Goal: Task Accomplishment & Management: Complete application form

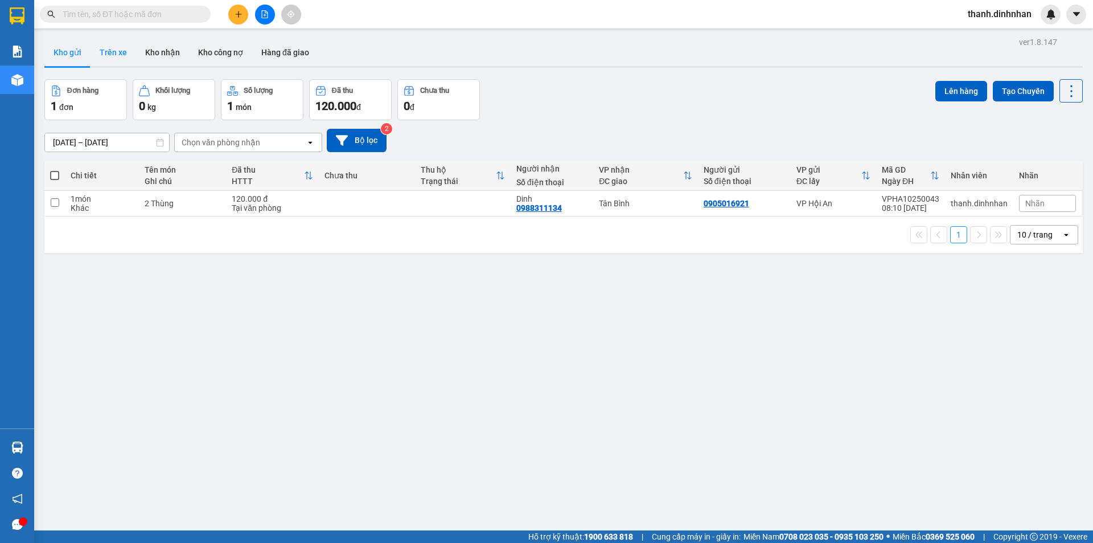
click at [116, 51] on button "Trên xe" at bounding box center [114, 52] width 46 height 27
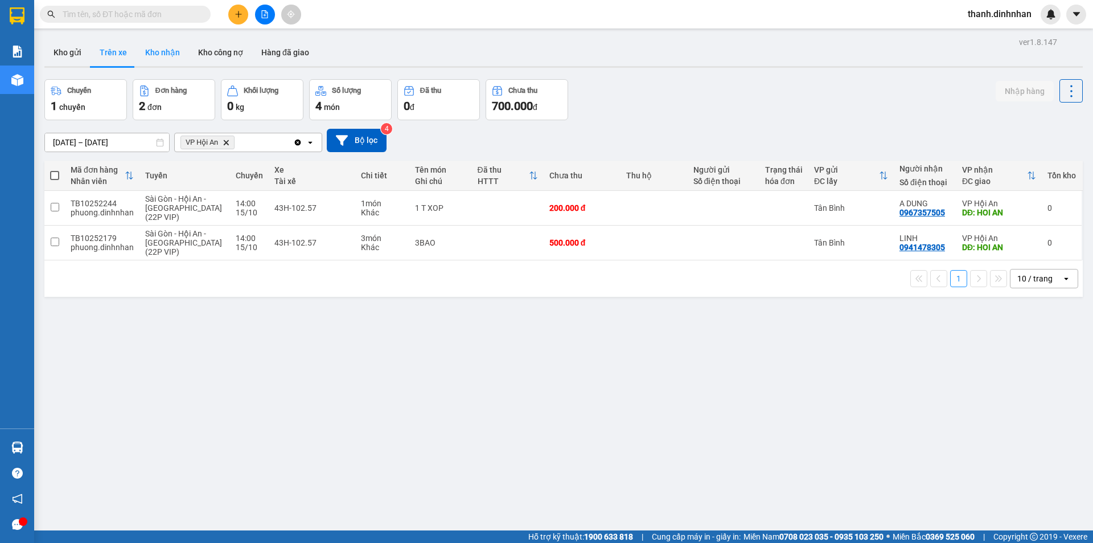
click at [149, 58] on button "Kho nhận" at bounding box center [162, 52] width 53 height 27
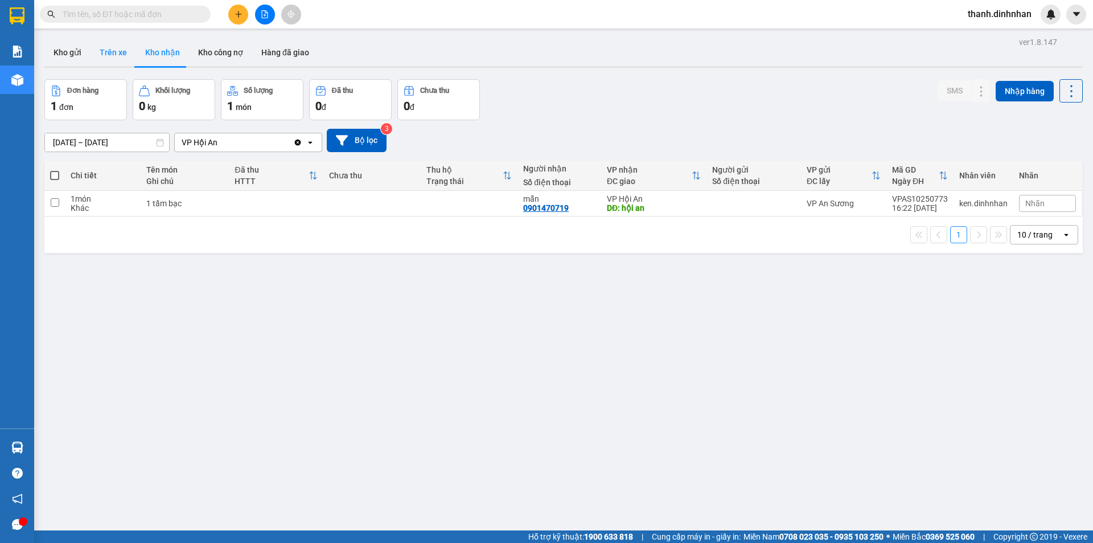
click at [113, 55] on button "Trên xe" at bounding box center [114, 52] width 46 height 27
type input "[DATE] – [DATE]"
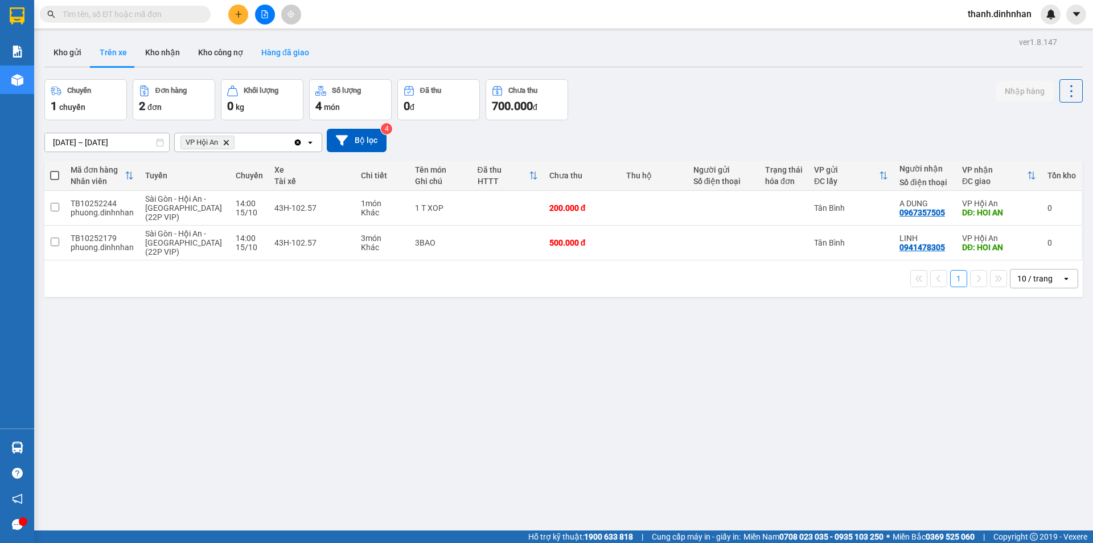
click at [290, 54] on button "Hàng đã giao" at bounding box center [285, 52] width 66 height 27
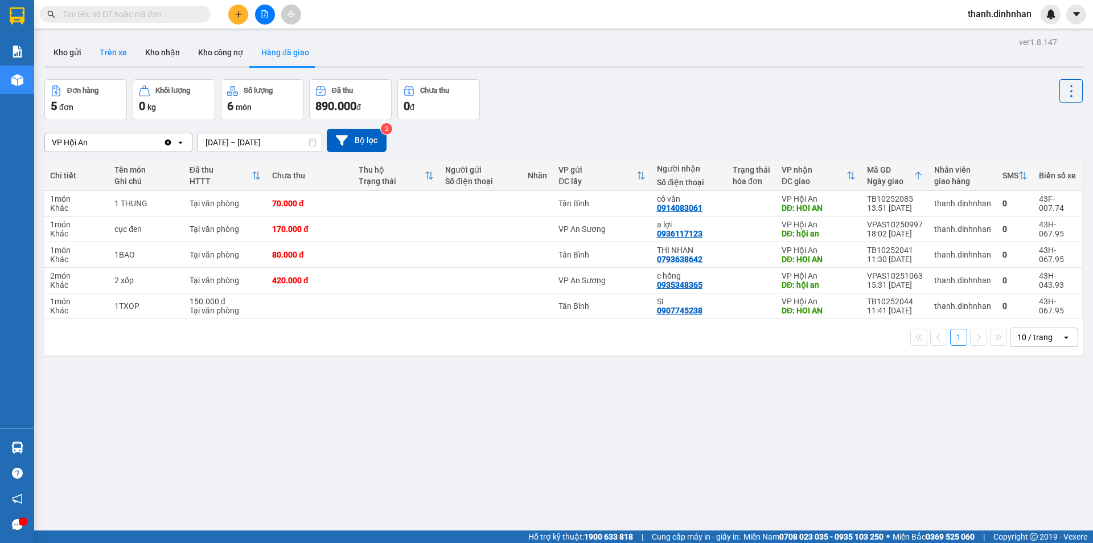
click at [118, 62] on button "Trên xe" at bounding box center [114, 52] width 46 height 27
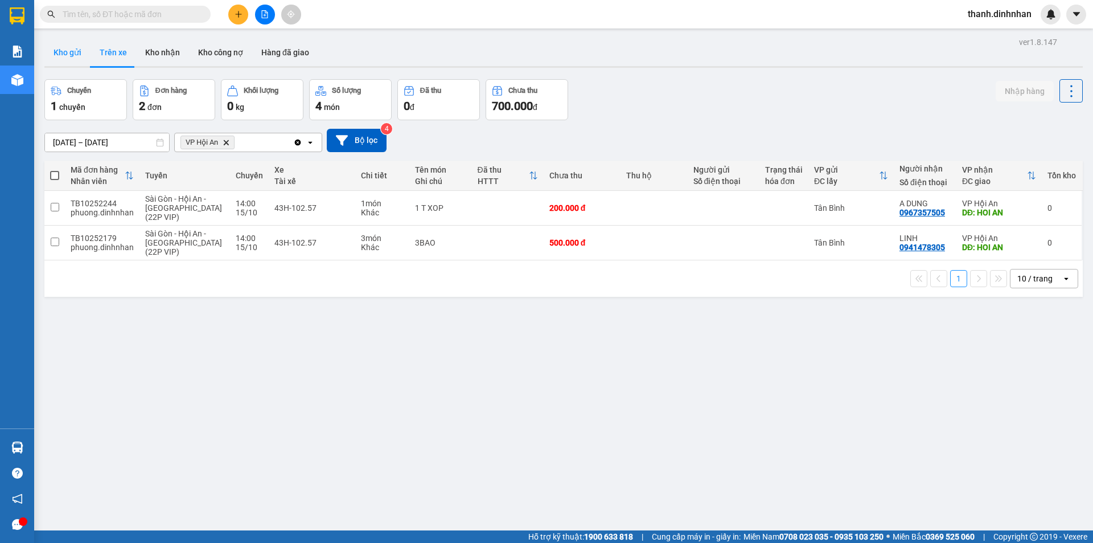
click at [73, 56] on button "Kho gửi" at bounding box center [67, 52] width 46 height 27
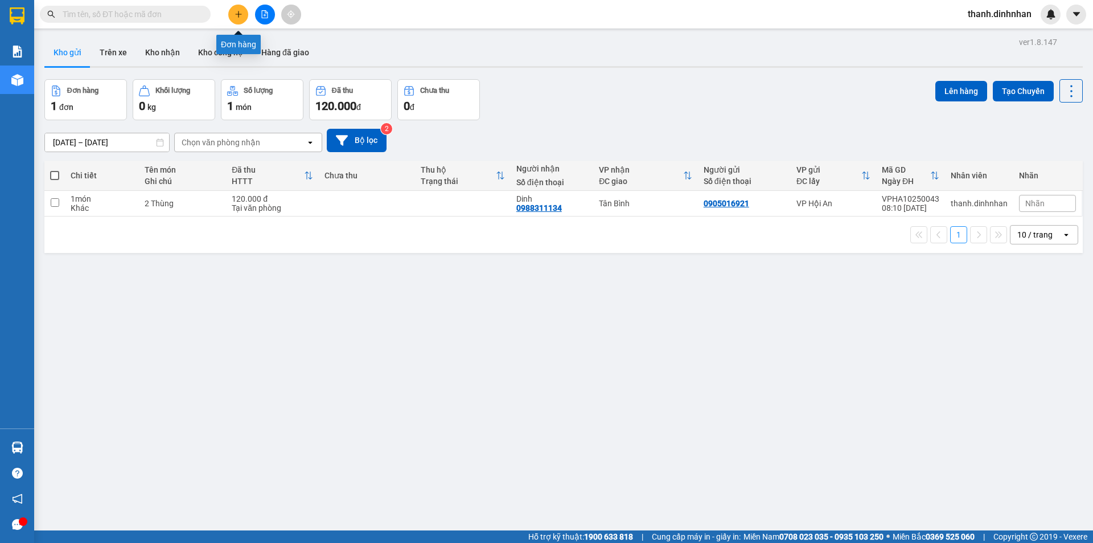
click at [238, 15] on icon "plus" at bounding box center [239, 14] width 8 height 8
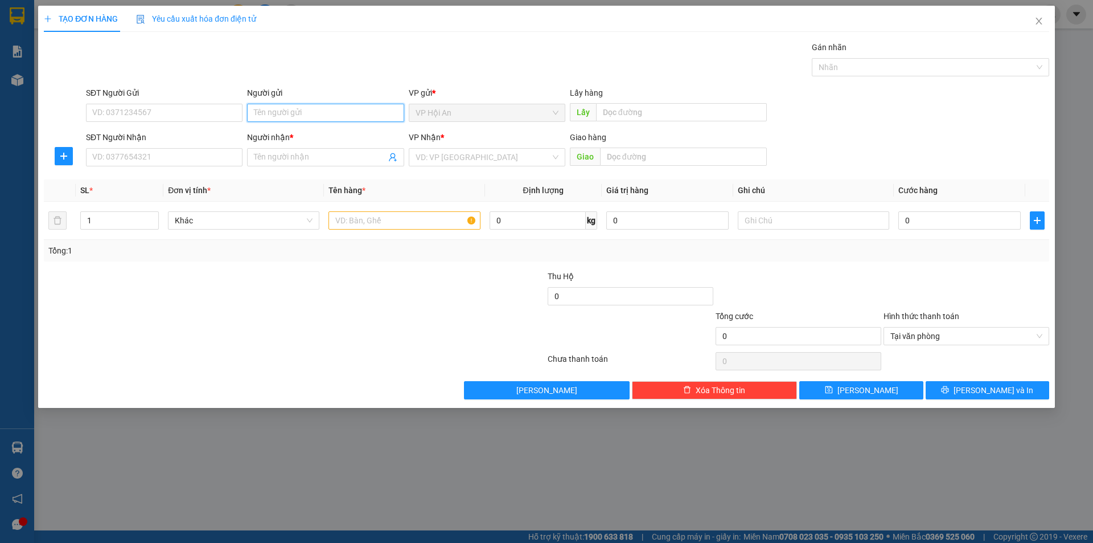
click at [318, 109] on input "Người gửi" at bounding box center [325, 113] width 157 height 18
type input "[GEOGRAPHIC_DATA]"
click at [167, 166] on input "SĐT Người Nhận" at bounding box center [164, 157] width 157 height 18
type input "0765846238"
click at [280, 157] on input "Người nhận *" at bounding box center [320, 157] width 132 height 13
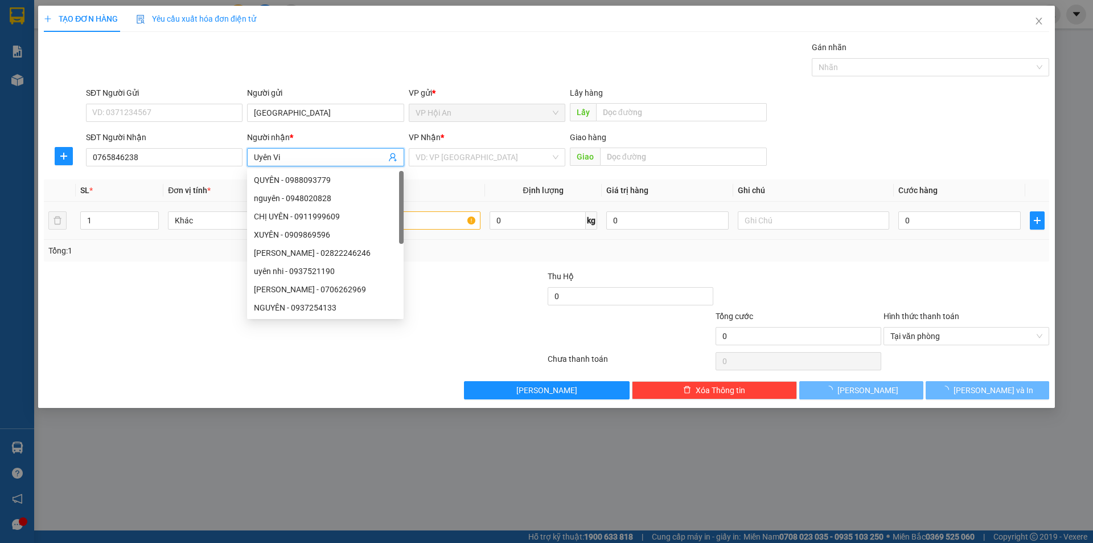
type input "Uyên Vi"
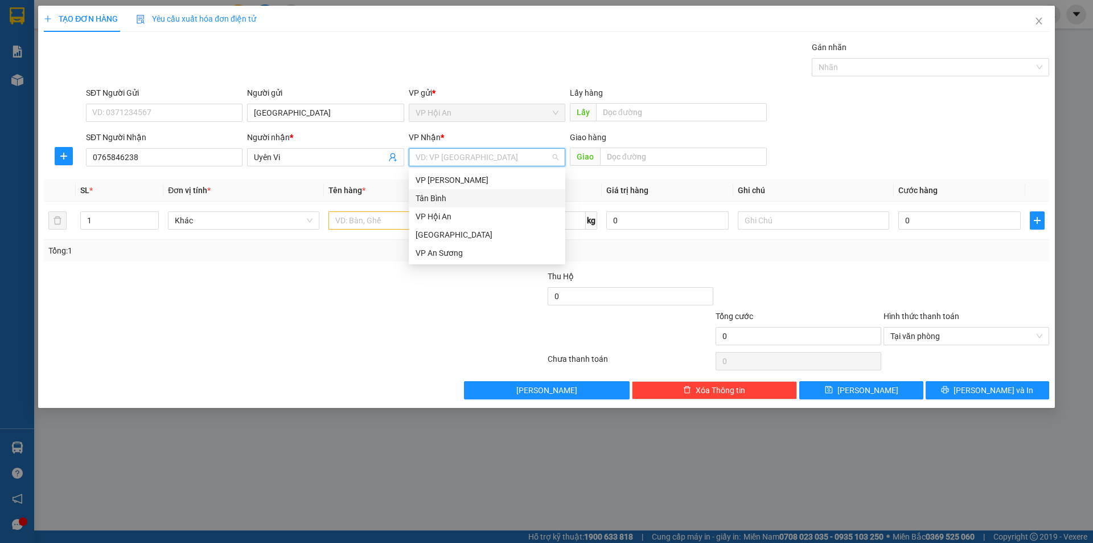
click at [486, 199] on div "Tân Bình" at bounding box center [487, 198] width 143 height 13
click at [390, 219] on input "text" at bounding box center [404, 220] width 151 height 18
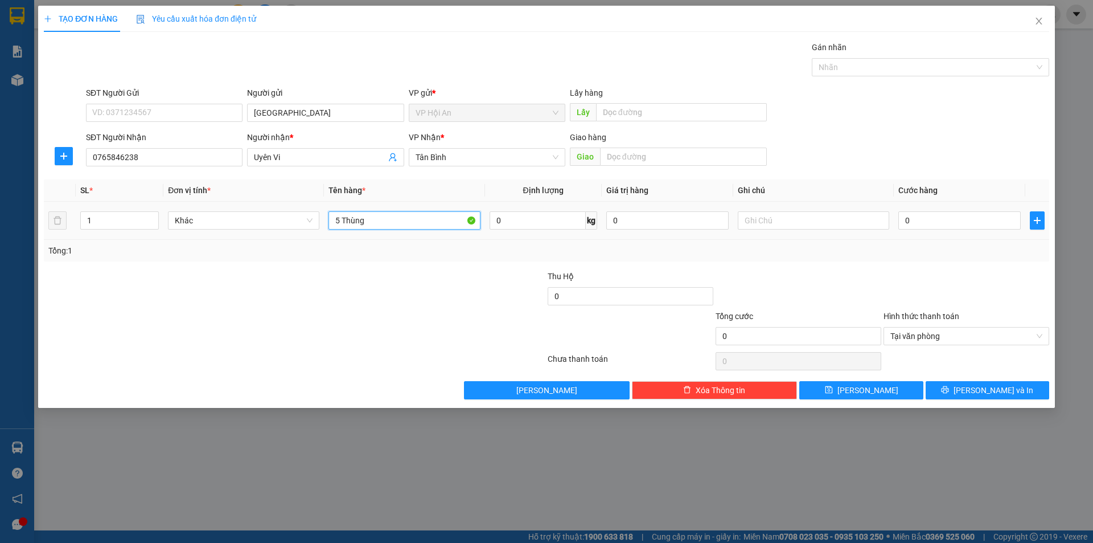
type input "5 Thùng"
type input "8"
type input "80"
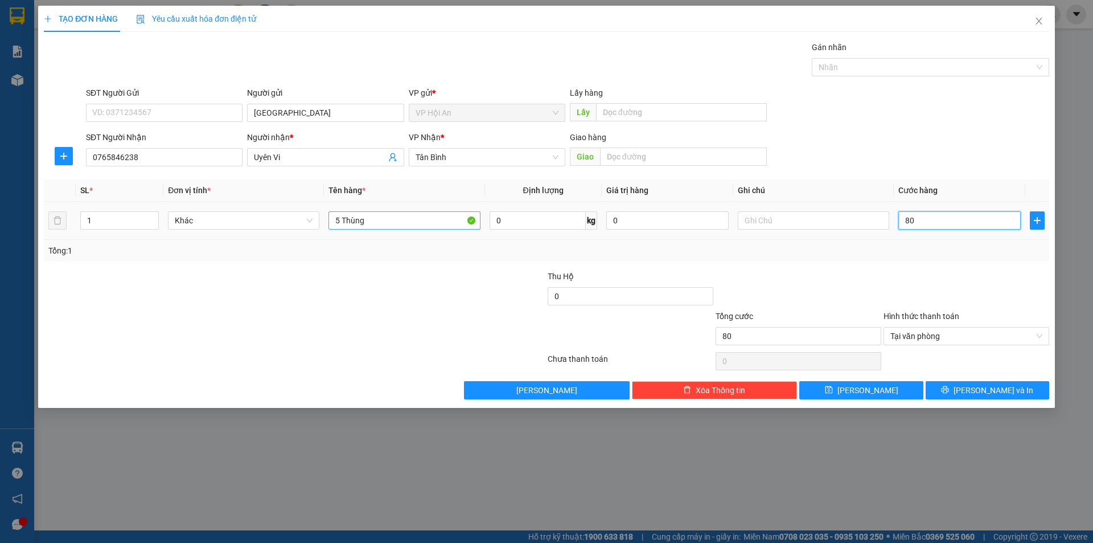
type input "800"
type input "8.000"
type input "80.000"
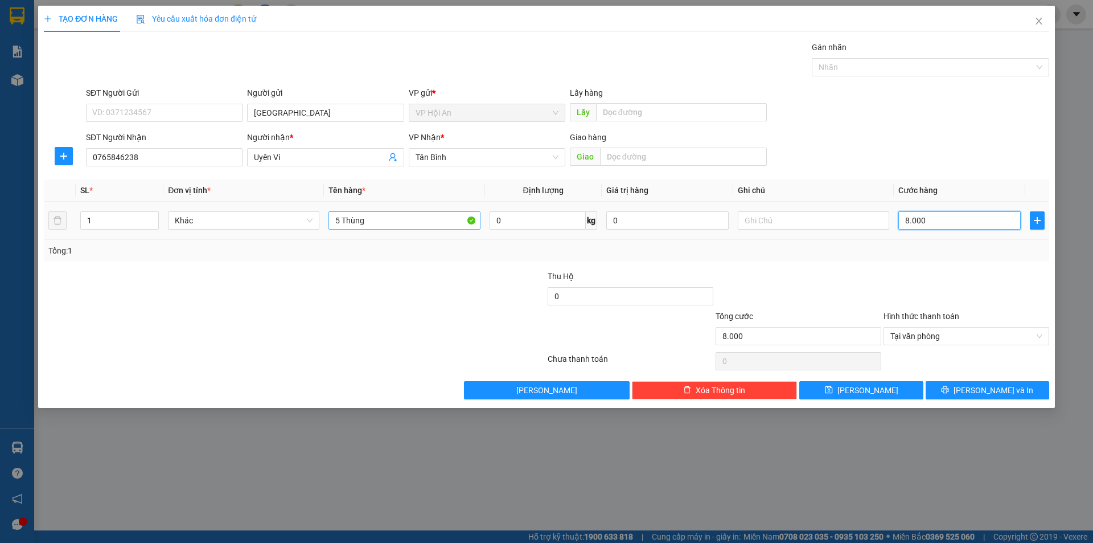
type input "80.000"
type input "800.000"
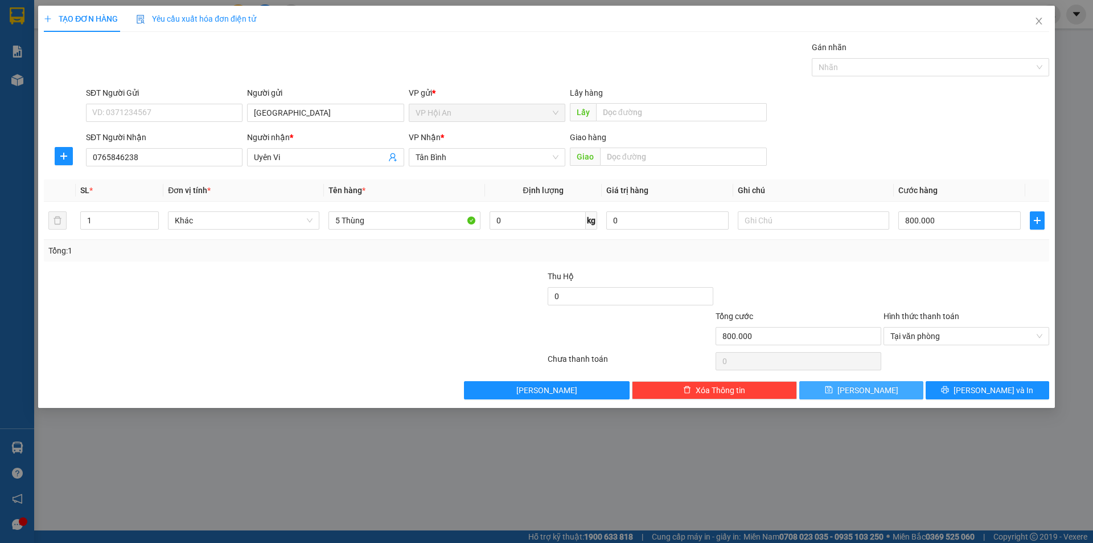
click at [862, 390] on span "[PERSON_NAME]" at bounding box center [868, 390] width 61 height 13
type input "0"
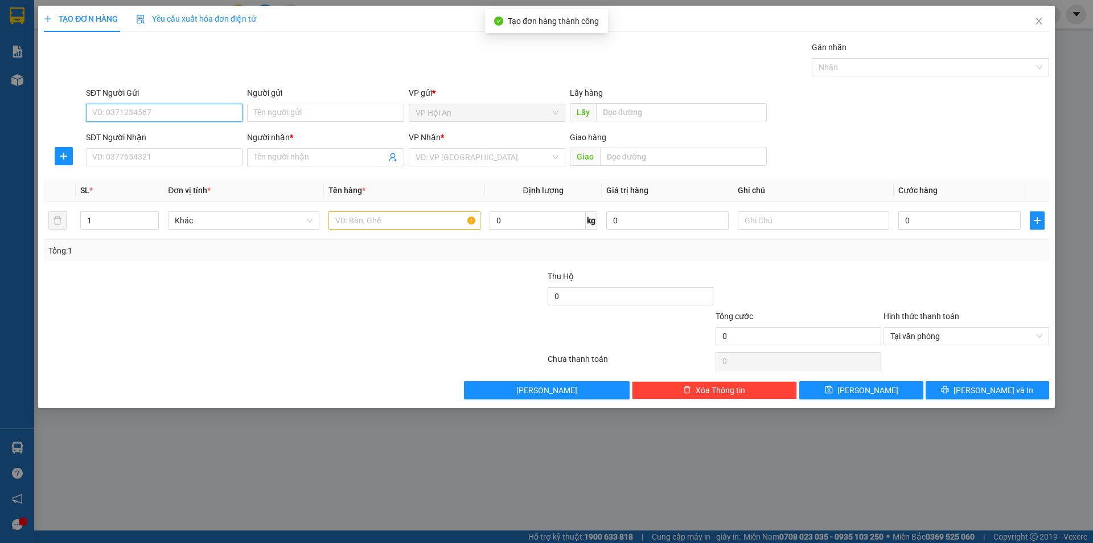
click at [124, 112] on input "SĐT Người Gửi" at bounding box center [164, 113] width 157 height 18
type input "0914083061"
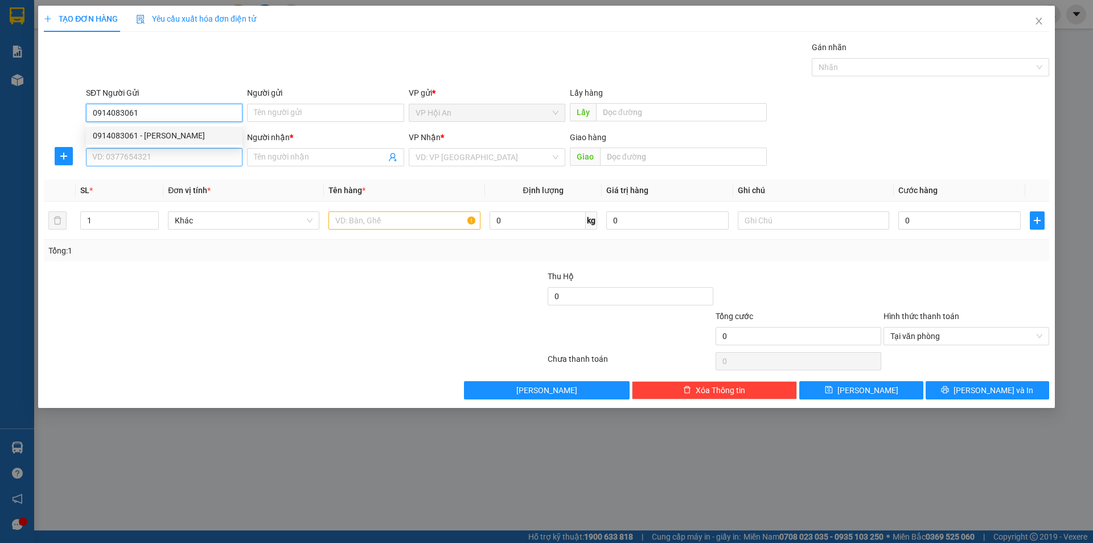
drag, startPoint x: 173, startPoint y: 136, endPoint x: 124, endPoint y: 150, distance: 51.0
click at [170, 136] on div "0914083061 - [PERSON_NAME]" at bounding box center [164, 135] width 143 height 13
type input "cô vân"
type input "0914083061"
click at [120, 151] on input "SĐT Người Nhận" at bounding box center [164, 157] width 157 height 18
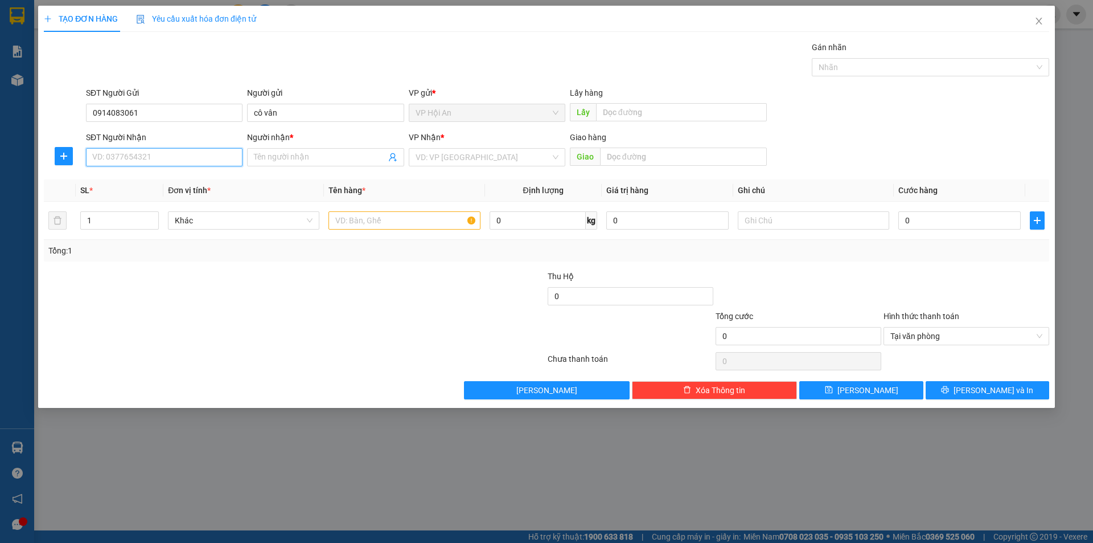
click at [120, 151] on input "SĐT Người Nhận" at bounding box center [164, 157] width 157 height 18
click at [104, 161] on input "SĐT Người Nhận" at bounding box center [164, 157] width 157 height 18
type input "0932083"
drag, startPoint x: 163, startPoint y: 159, endPoint x: 78, endPoint y: 161, distance: 84.9
click at [78, 161] on div "SĐT Người Nhận 0932083 Người nhận * Tên người nhận VP Nhận * VD: VP Sài Gòn Gia…" at bounding box center [547, 151] width 1008 height 40
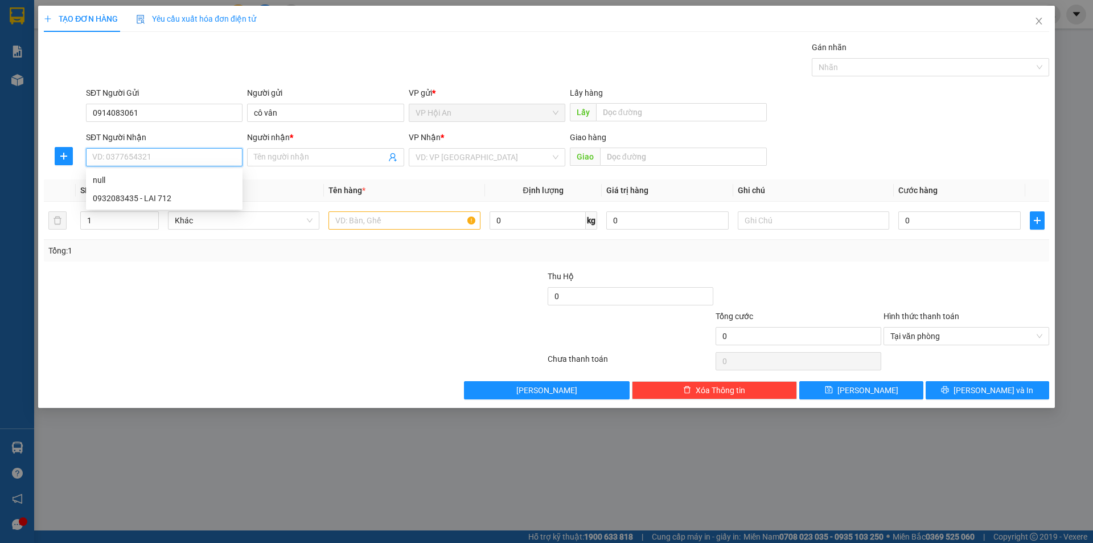
click at [112, 159] on input "SĐT Người Nhận" at bounding box center [164, 157] width 157 height 18
click at [128, 156] on input "SĐT Người Nhận" at bounding box center [164, 157] width 157 height 18
click at [196, 108] on input "0914083061" at bounding box center [164, 113] width 157 height 18
click at [126, 156] on input "SĐT Người Nhận" at bounding box center [164, 157] width 157 height 18
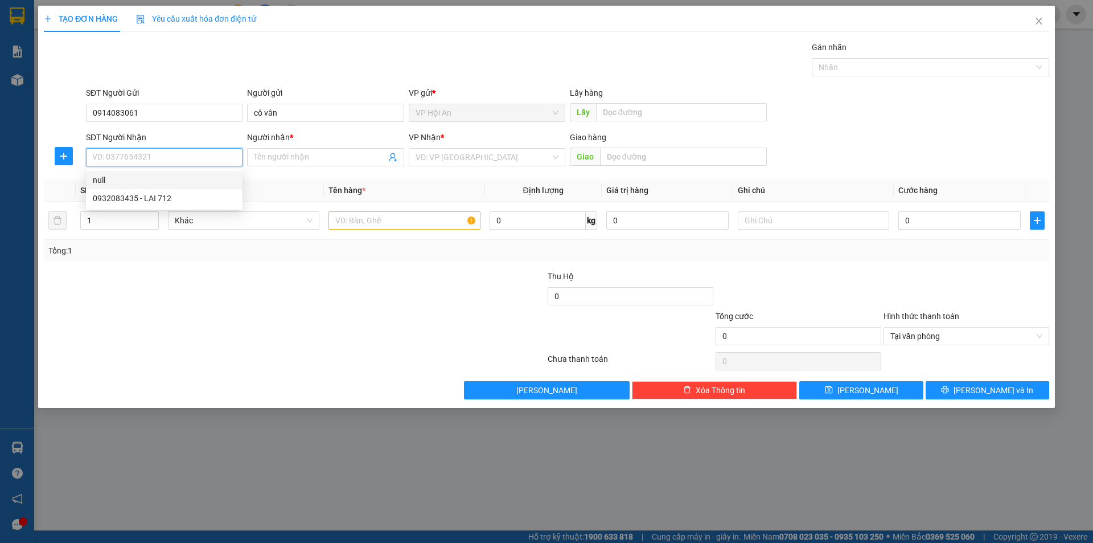
click at [126, 156] on input "SĐT Người Nhận" at bounding box center [164, 157] width 157 height 18
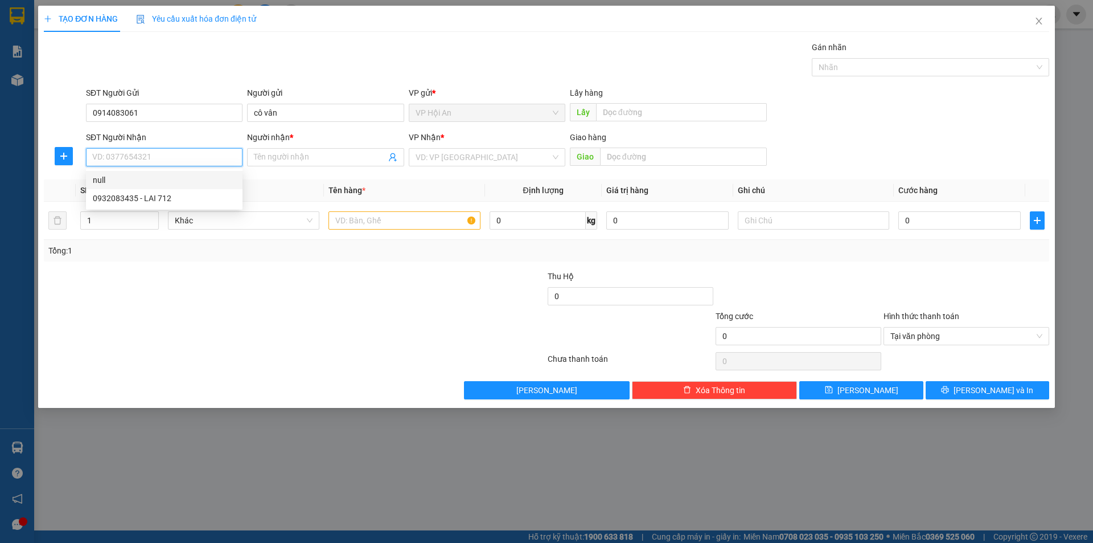
click at [126, 156] on input "SĐT Người Nhận" at bounding box center [164, 157] width 157 height 18
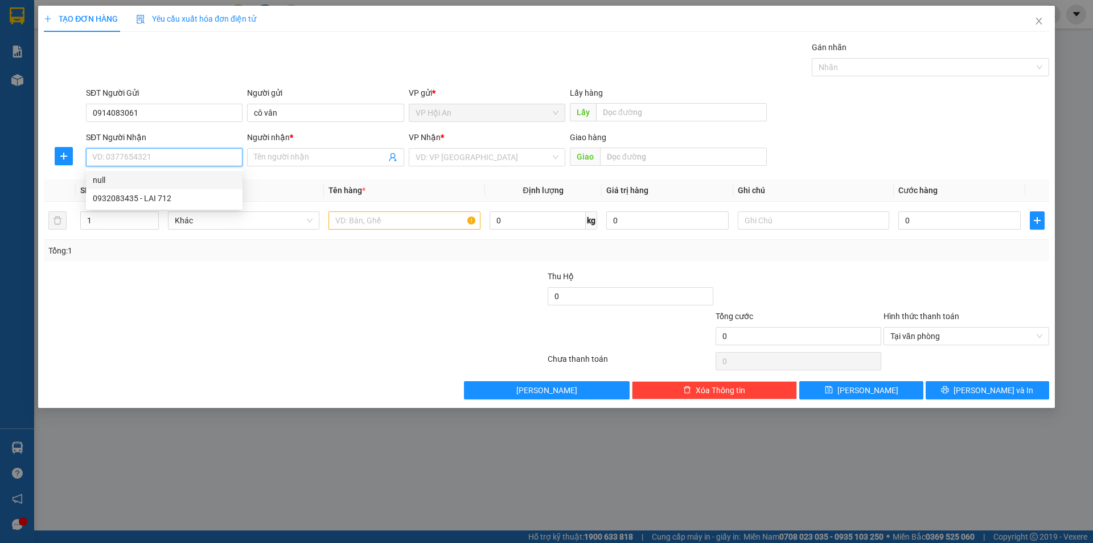
click at [126, 156] on input "SĐT Người Nhận" at bounding box center [164, 157] width 157 height 18
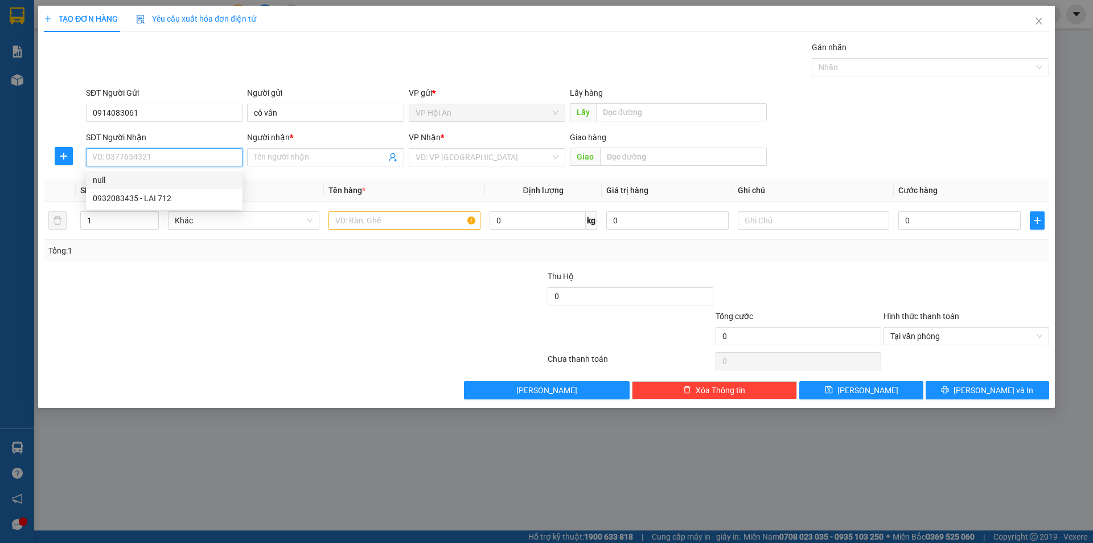
click at [126, 156] on input "SĐT Người Nhận" at bounding box center [164, 157] width 157 height 18
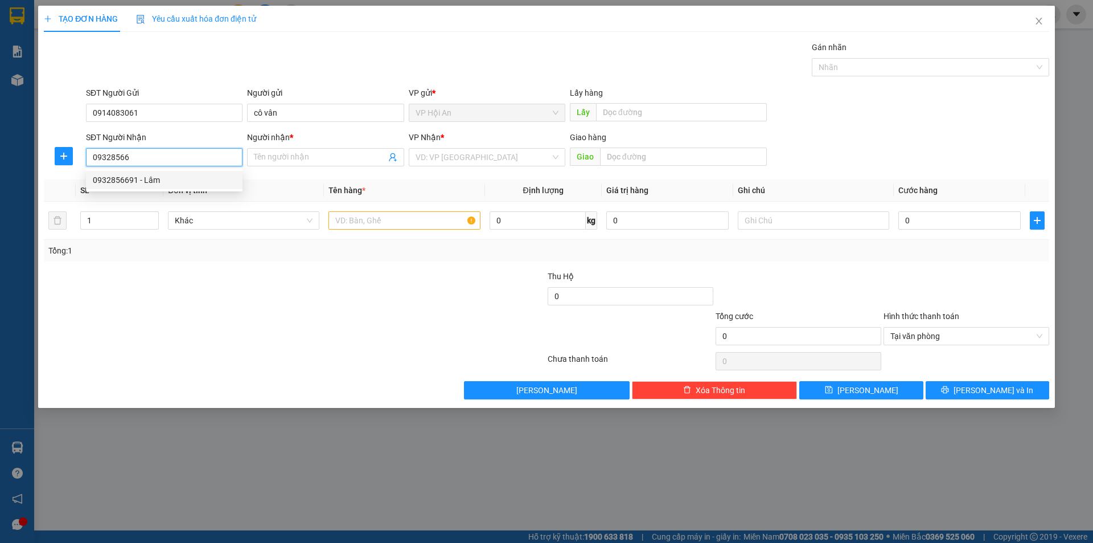
click at [145, 186] on div "0932856691 - Lâm" at bounding box center [164, 180] width 157 height 18
type input "0932856691"
type input "Lâm"
type input "0932856691"
click at [400, 216] on input "text" at bounding box center [404, 220] width 151 height 18
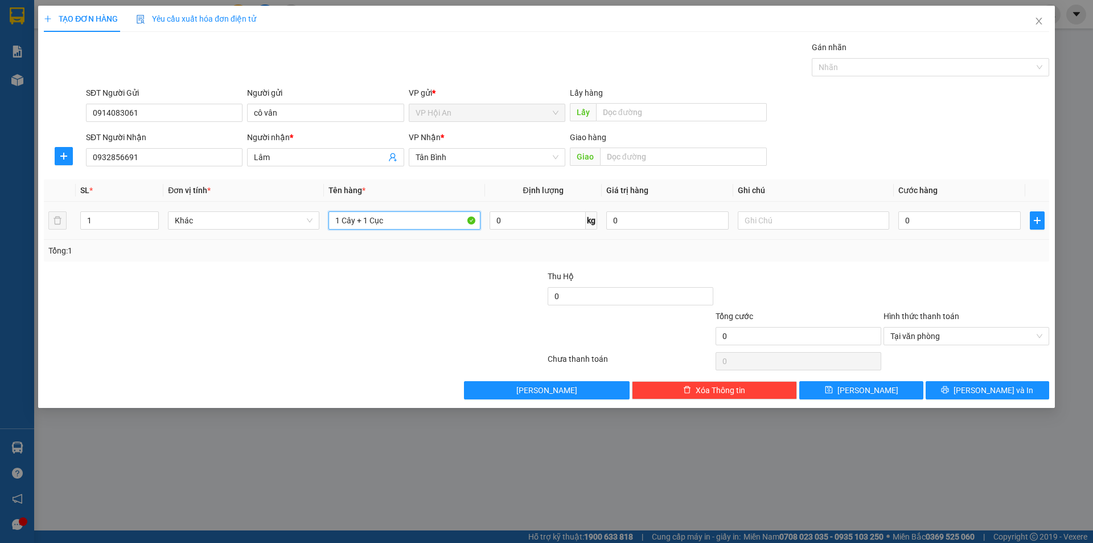
type input "1 Cây + 1 Cục"
type input "1"
type input "15"
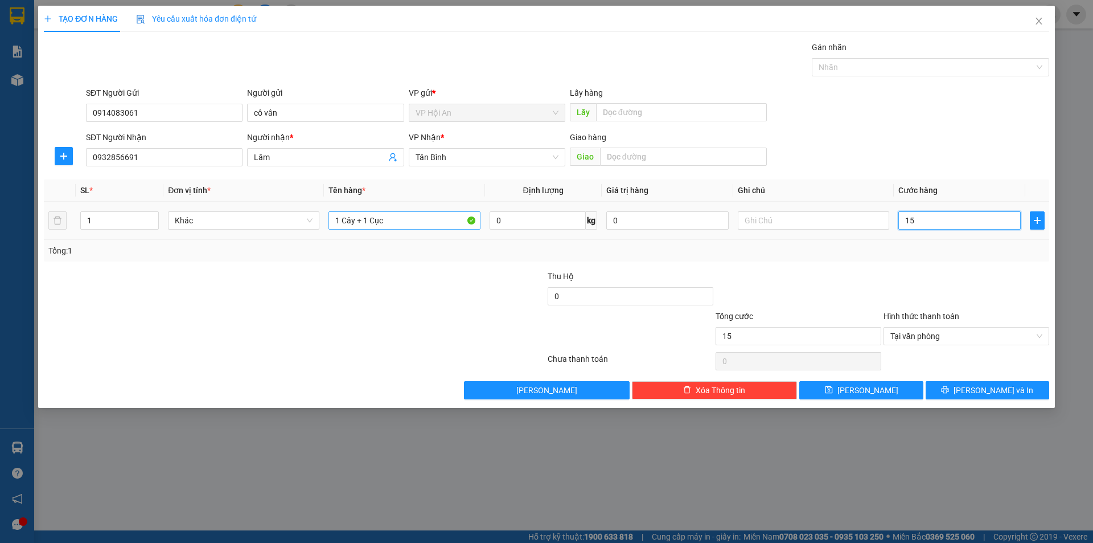
type input "150"
type input "1.500"
type input "15.000"
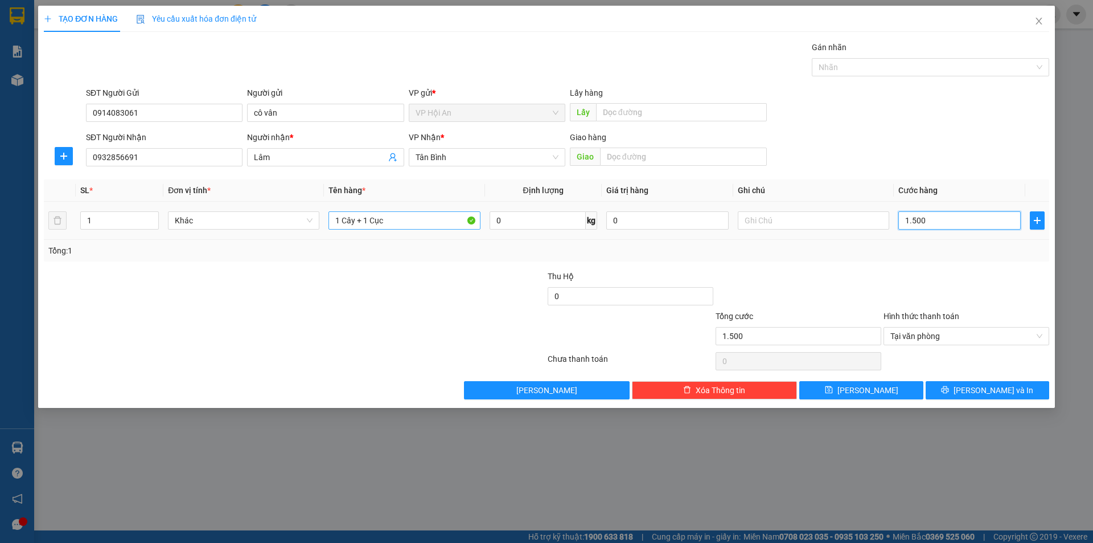
type input "15.000"
type input "150.000"
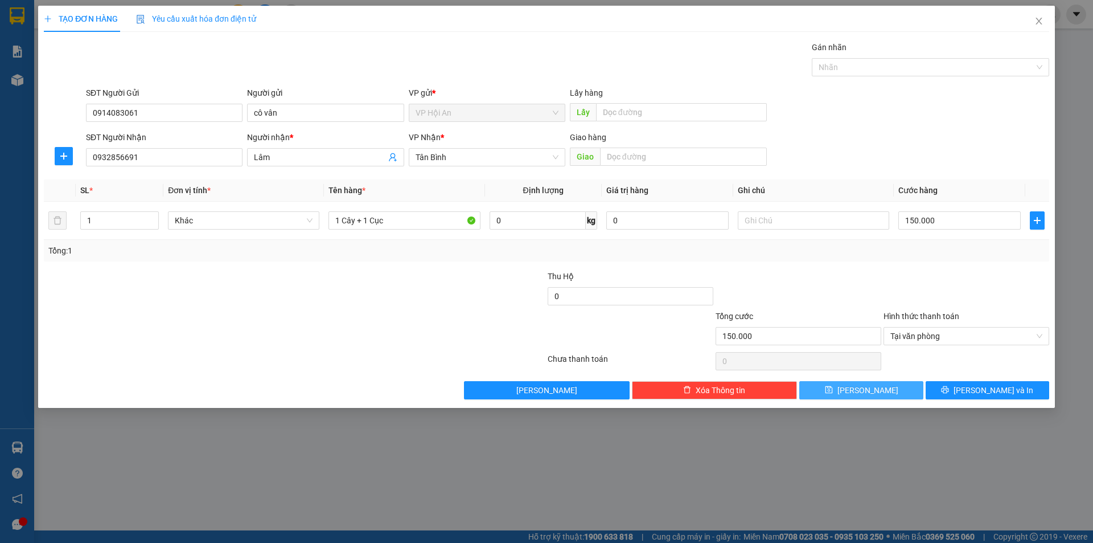
click at [833, 386] on icon "save" at bounding box center [828, 389] width 7 height 7
type input "0"
click at [1039, 21] on icon "close" at bounding box center [1039, 21] width 6 height 7
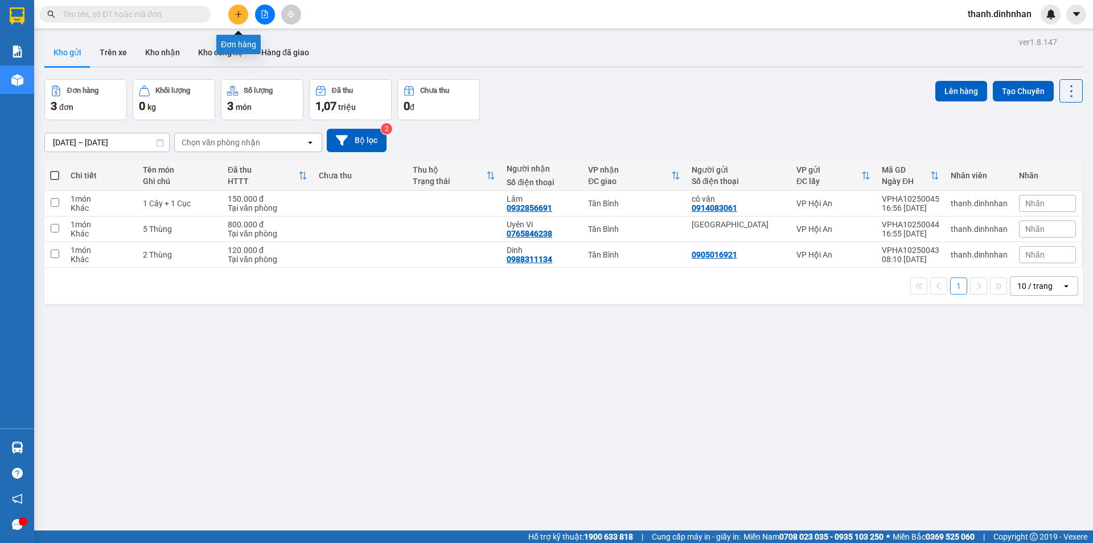
click at [231, 17] on button at bounding box center [238, 15] width 20 height 20
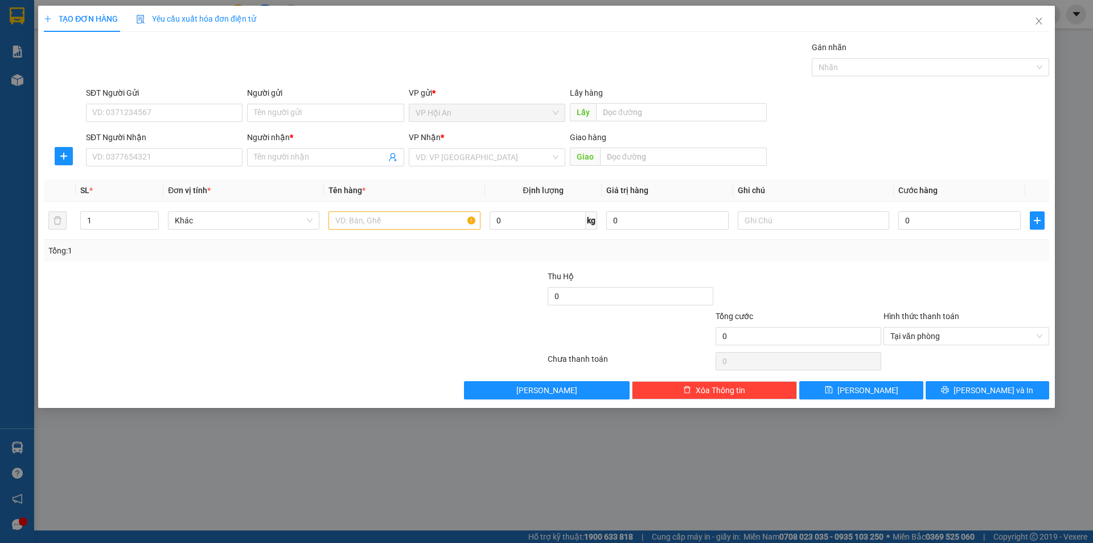
click at [113, 100] on div "SĐT Người Gửi" at bounding box center [164, 95] width 157 height 17
click at [116, 167] on div "SĐT Người Nhận VD: 0377654321" at bounding box center [164, 151] width 157 height 40
click at [113, 158] on input "SĐT Người Nhận" at bounding box center [164, 157] width 157 height 18
click at [161, 158] on input "0399138029" at bounding box center [164, 157] width 157 height 18
type input "0399138029"
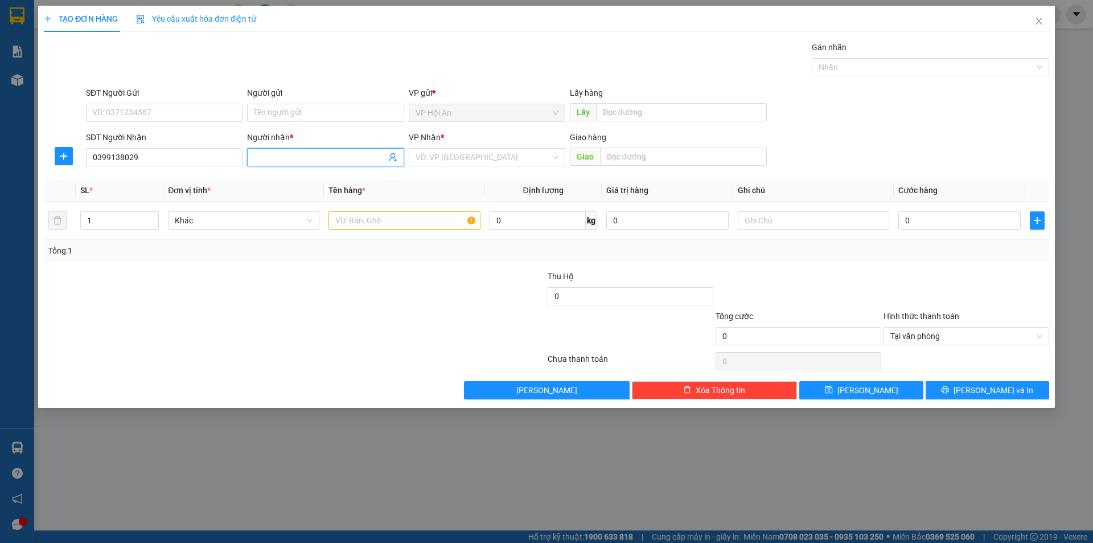
click at [269, 154] on input "Người nhận *" at bounding box center [320, 157] width 132 height 13
click at [171, 154] on input "0399138029" at bounding box center [164, 157] width 157 height 18
drag, startPoint x: 164, startPoint y: 166, endPoint x: 50, endPoint y: 168, distance: 114.5
click at [50, 168] on div "SĐT Người Nhận 0399138029 0399138029 Người nhận * Tên người nhận VP Nhận * VD: …" at bounding box center [547, 151] width 1008 height 40
click at [149, 108] on input "SĐT Người Gửi" at bounding box center [164, 113] width 157 height 18
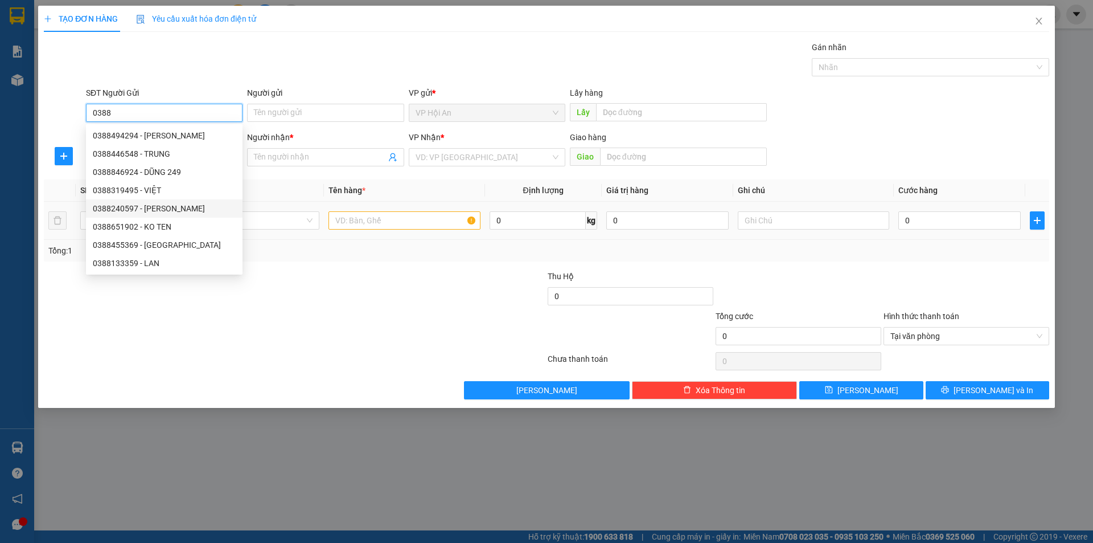
click at [141, 209] on div "0388240597 - [PERSON_NAME]" at bounding box center [164, 208] width 143 height 13
type input "0388240597"
type input "Quỳnh"
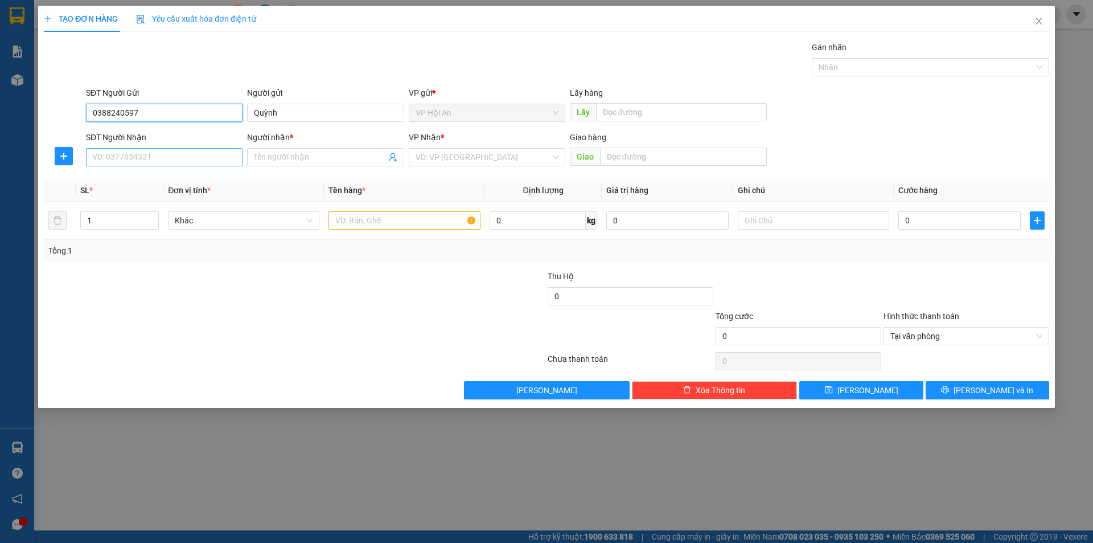
type input "0388240597"
click at [140, 149] on input "SĐT Người Nhận" at bounding box center [164, 157] width 157 height 18
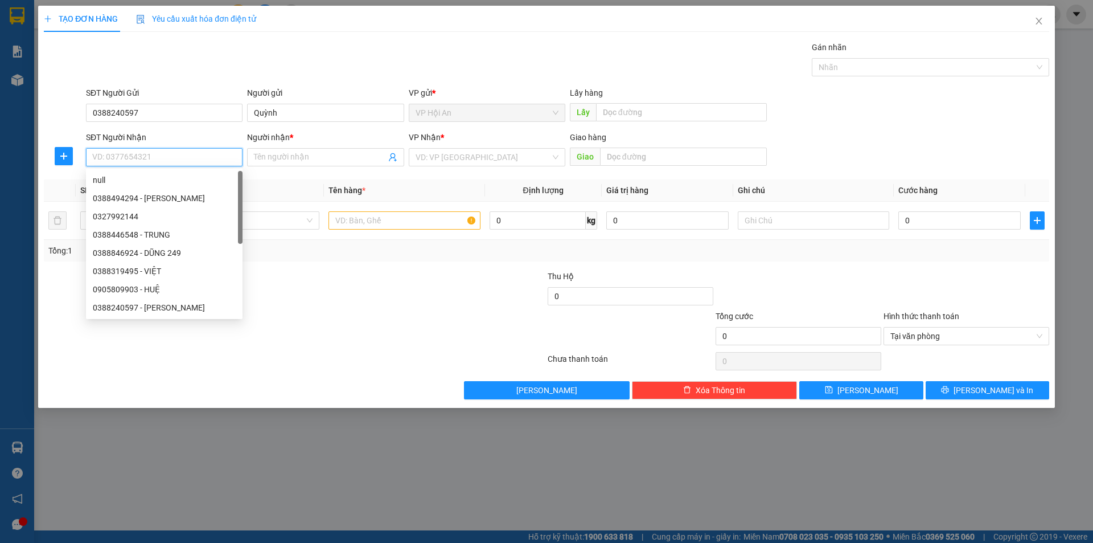
click at [140, 149] on input "SĐT Người Nhận" at bounding box center [164, 157] width 157 height 18
click at [152, 309] on div "0399138023 - [PERSON_NAME]" at bounding box center [164, 307] width 143 height 13
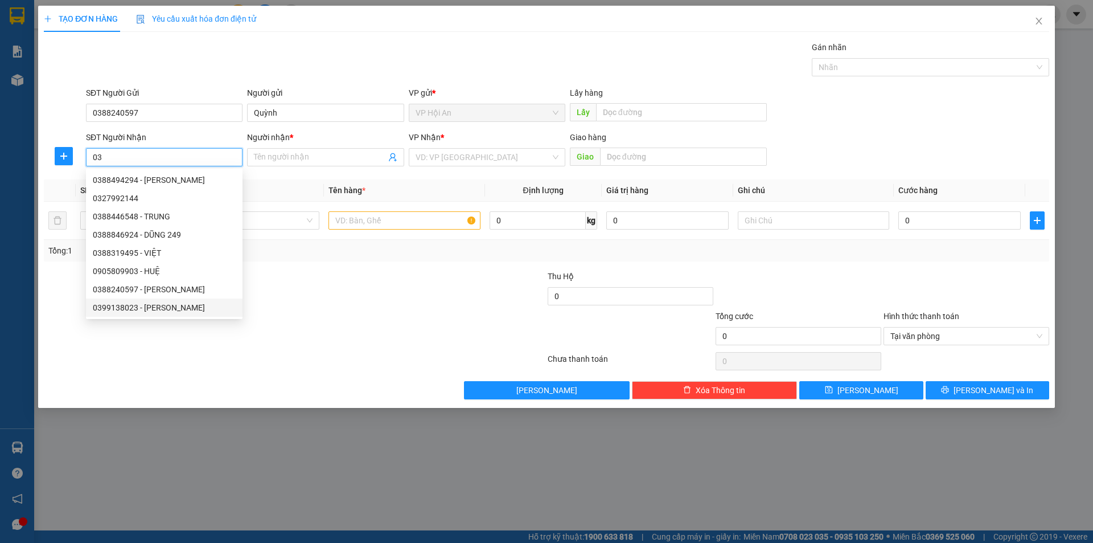
type input "0399138023"
type input "[PERSON_NAME]"
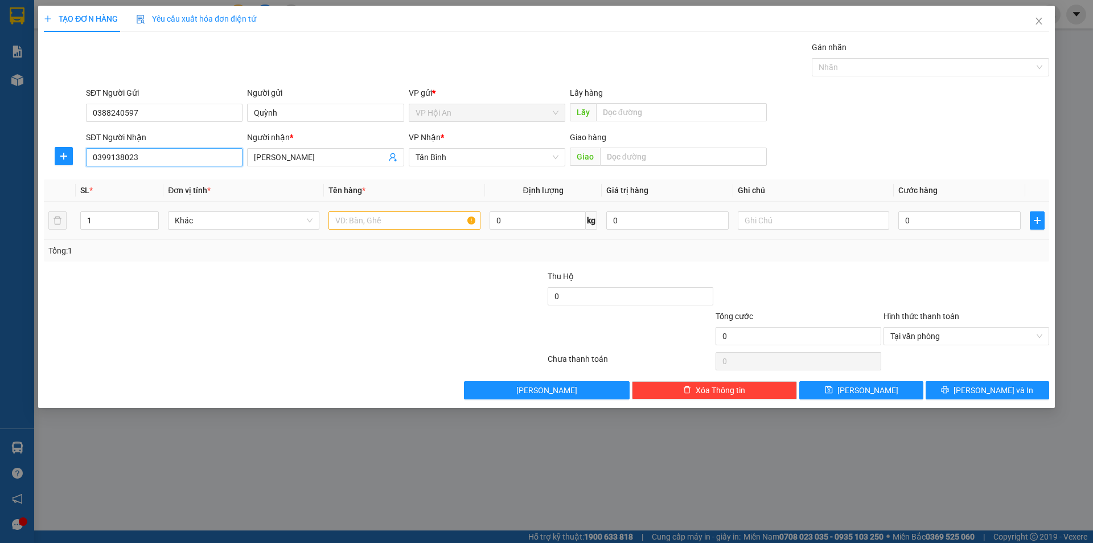
type input "0399138023"
click at [386, 219] on input "text" at bounding box center [404, 220] width 151 height 18
type input "1 Thùng"
drag, startPoint x: 965, startPoint y: 232, endPoint x: 960, endPoint y: 225, distance: 9.0
click at [963, 231] on td "0" at bounding box center [960, 221] width 132 height 38
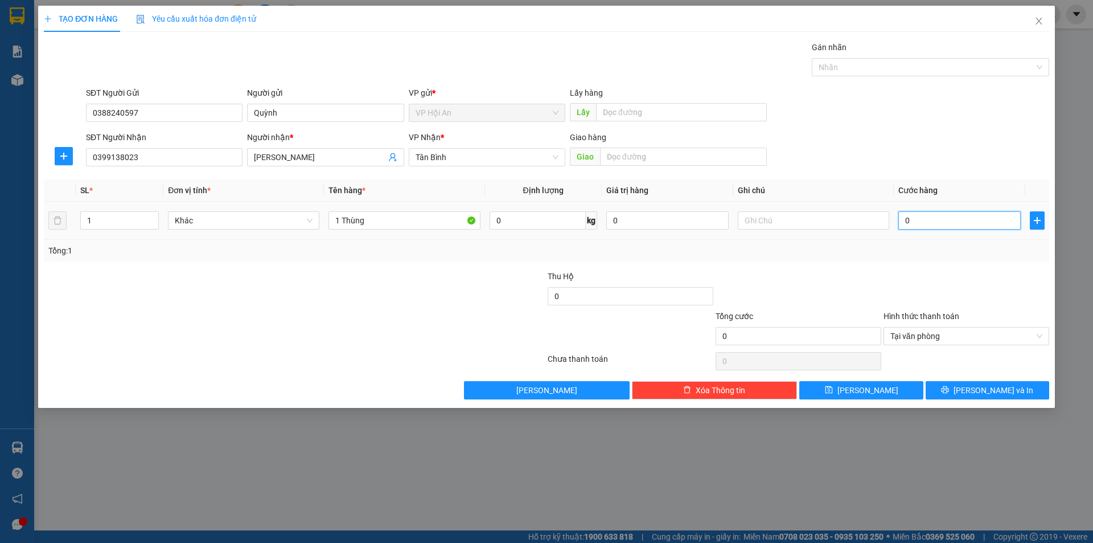
click at [947, 225] on input "0" at bounding box center [960, 220] width 122 height 18
type input "1"
type input "10"
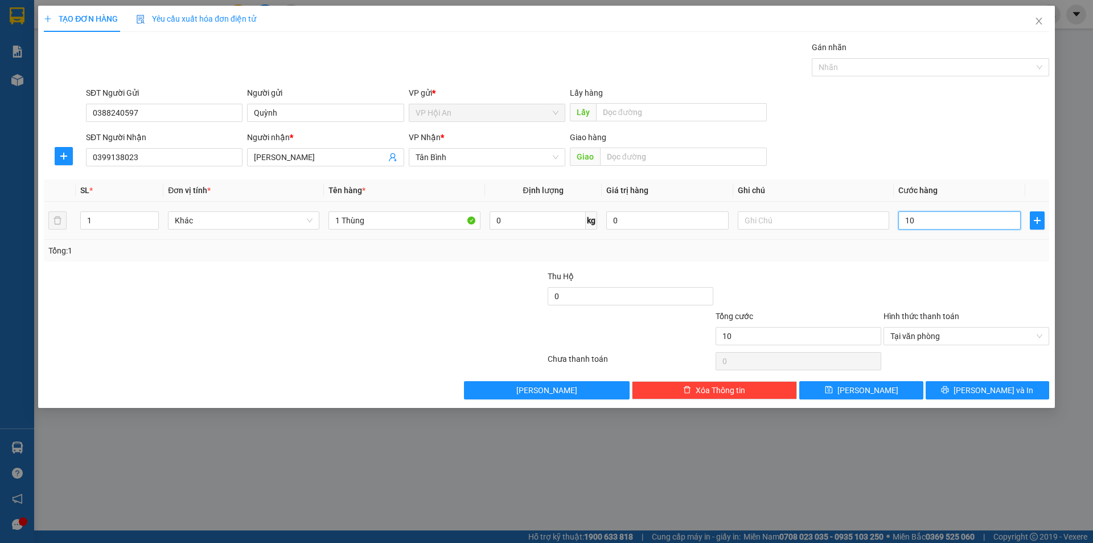
type input "100"
type input "1.000"
type input "10.000"
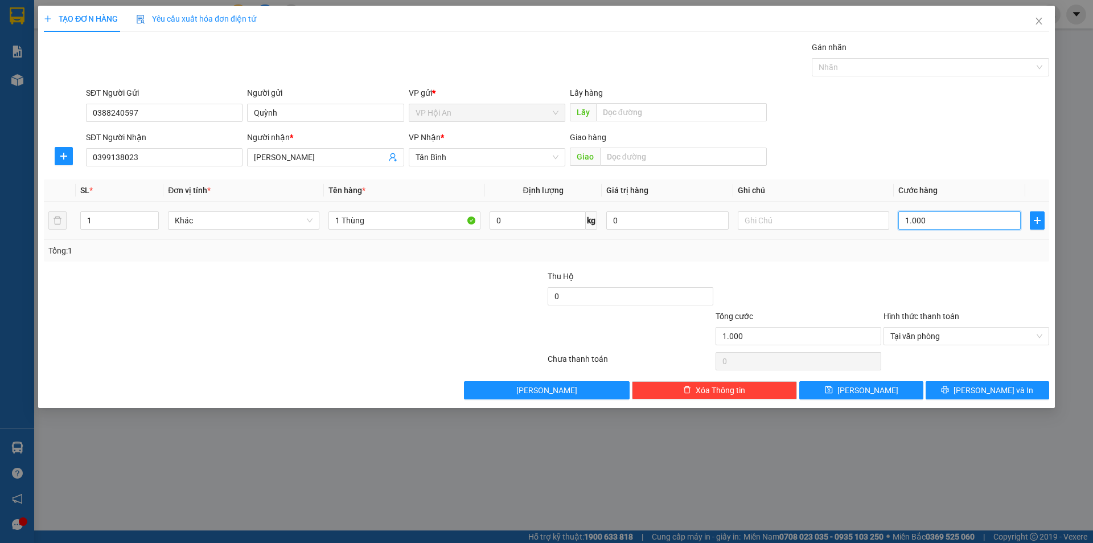
type input "10.000"
type input "100.000"
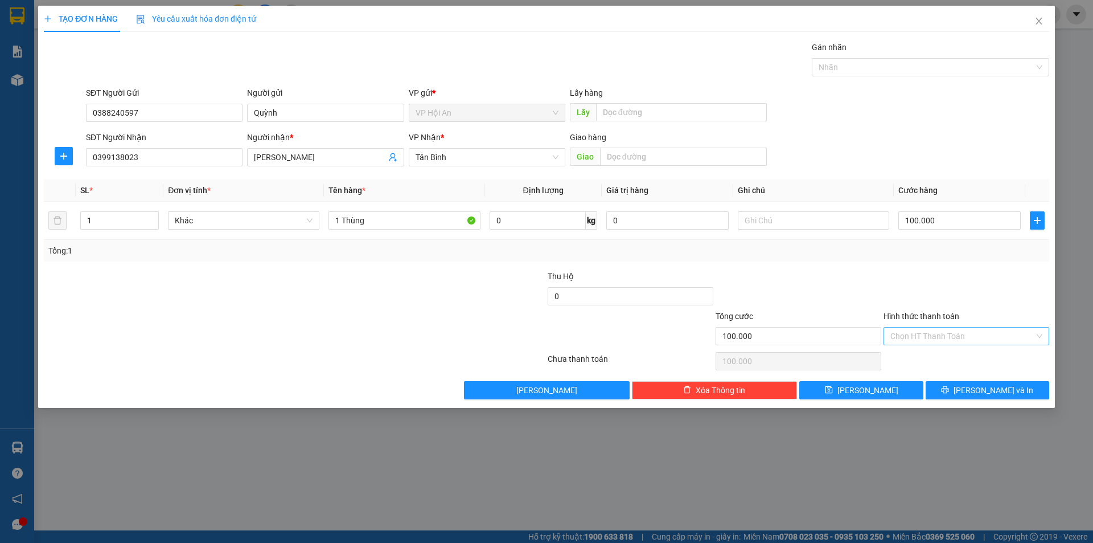
click at [888, 286] on div at bounding box center [967, 290] width 168 height 40
click at [867, 395] on span "[PERSON_NAME]" at bounding box center [868, 390] width 61 height 13
type input "0"
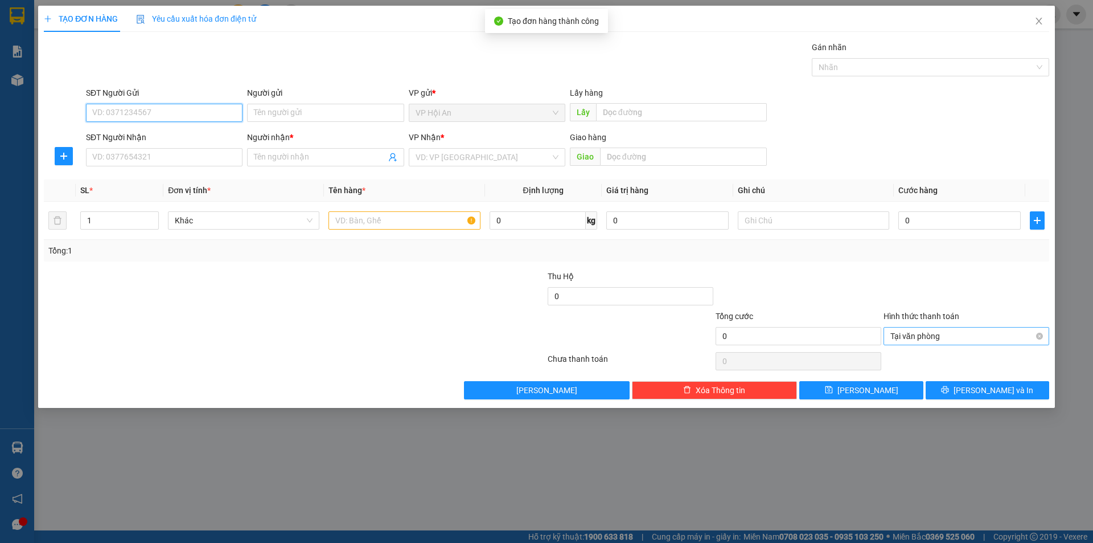
click at [110, 117] on input "SĐT Người Gửi" at bounding box center [164, 113] width 157 height 18
click at [265, 103] on div "Người gửi" at bounding box center [325, 95] width 157 height 17
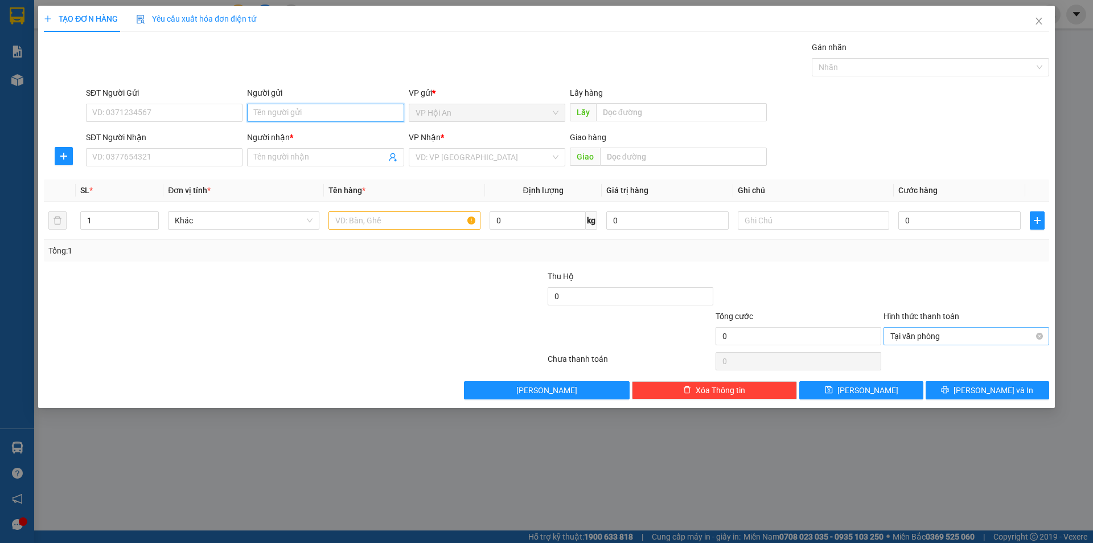
click at [266, 110] on input "Người gửi" at bounding box center [325, 113] width 157 height 18
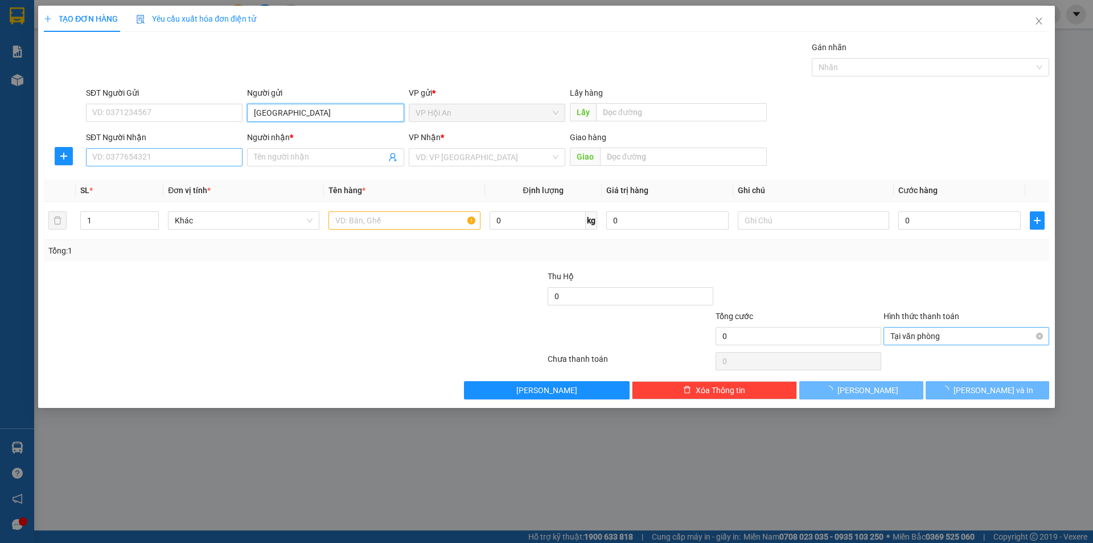
type input "[GEOGRAPHIC_DATA]"
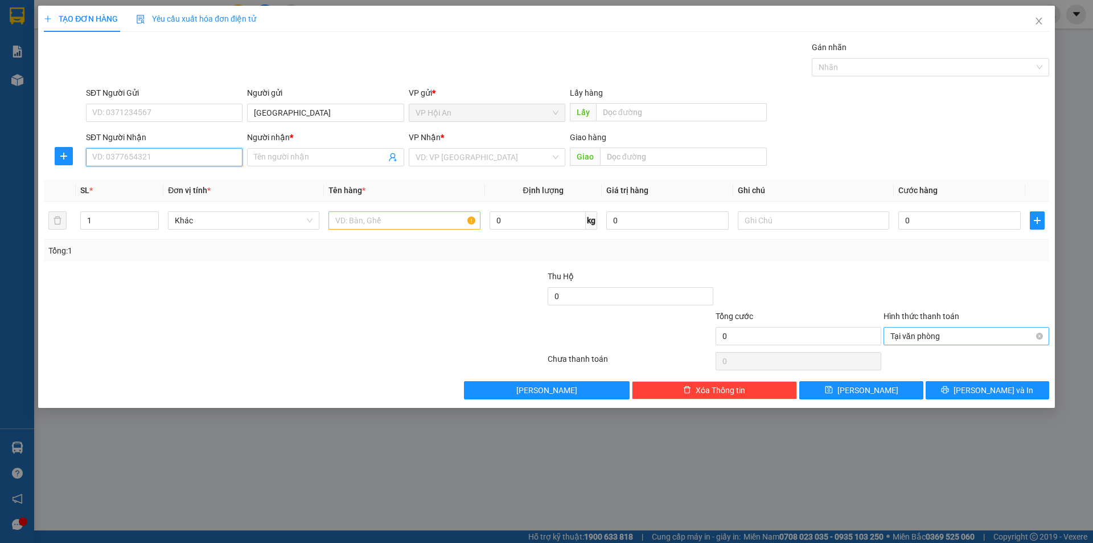
click at [174, 159] on input "SĐT Người Nhận" at bounding box center [164, 157] width 157 height 18
type input "0984322231"
click at [317, 151] on input "Người nhận *" at bounding box center [320, 157] width 132 height 13
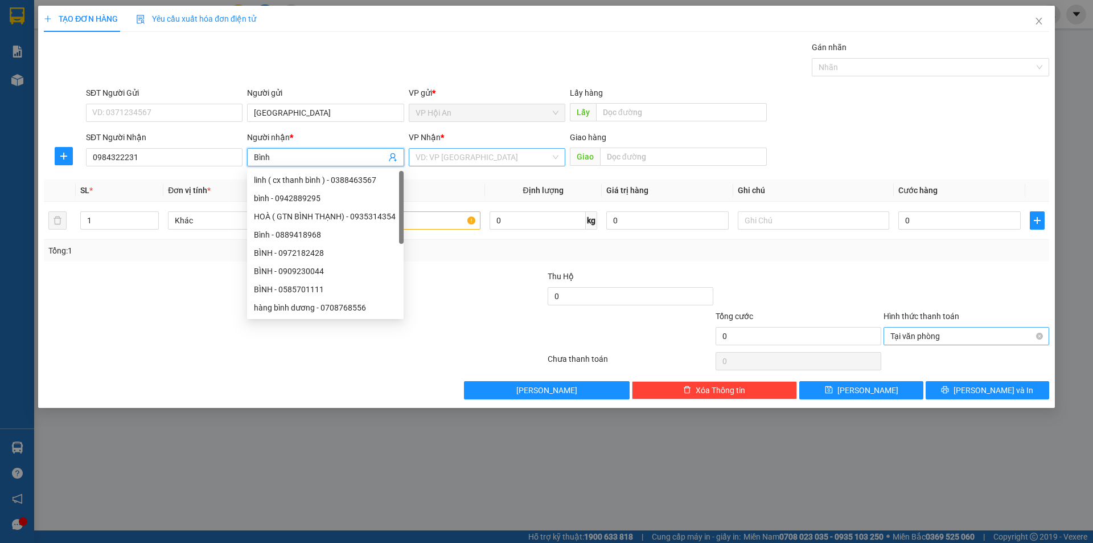
type input "Bình"
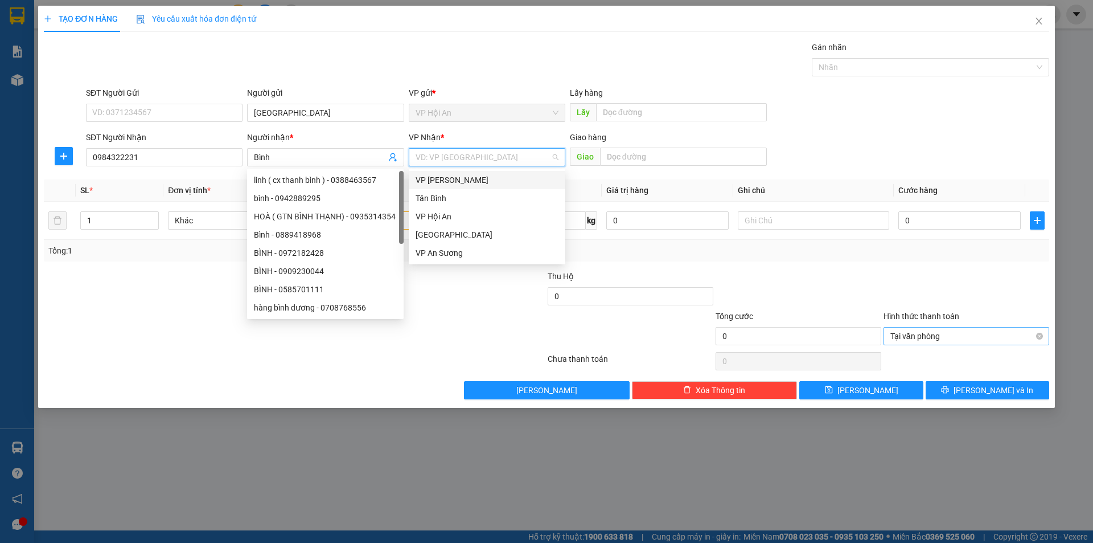
click at [489, 155] on input "search" at bounding box center [483, 157] width 135 height 17
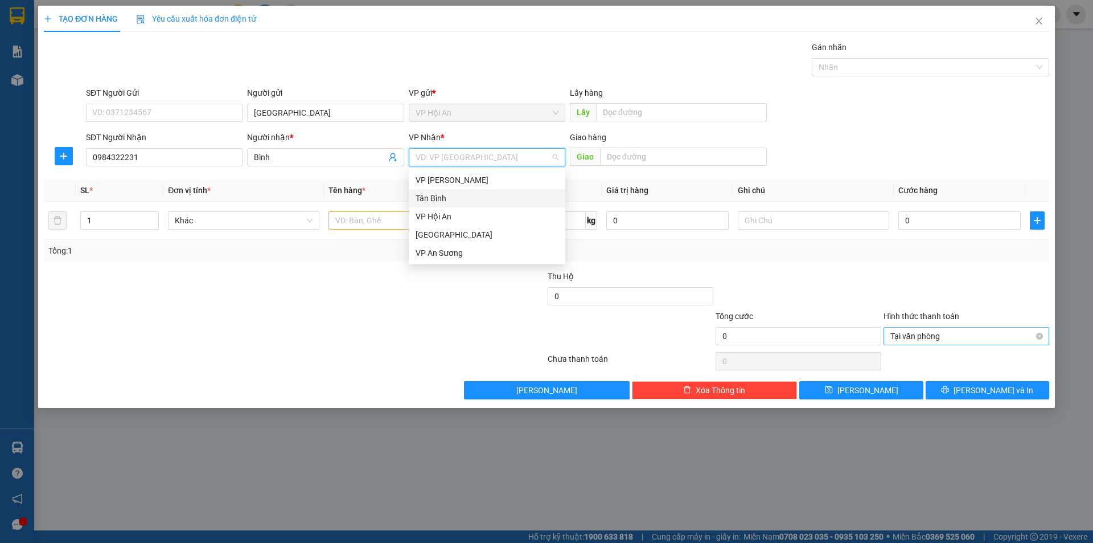
click at [469, 191] on div "Tân Bình" at bounding box center [487, 198] width 157 height 18
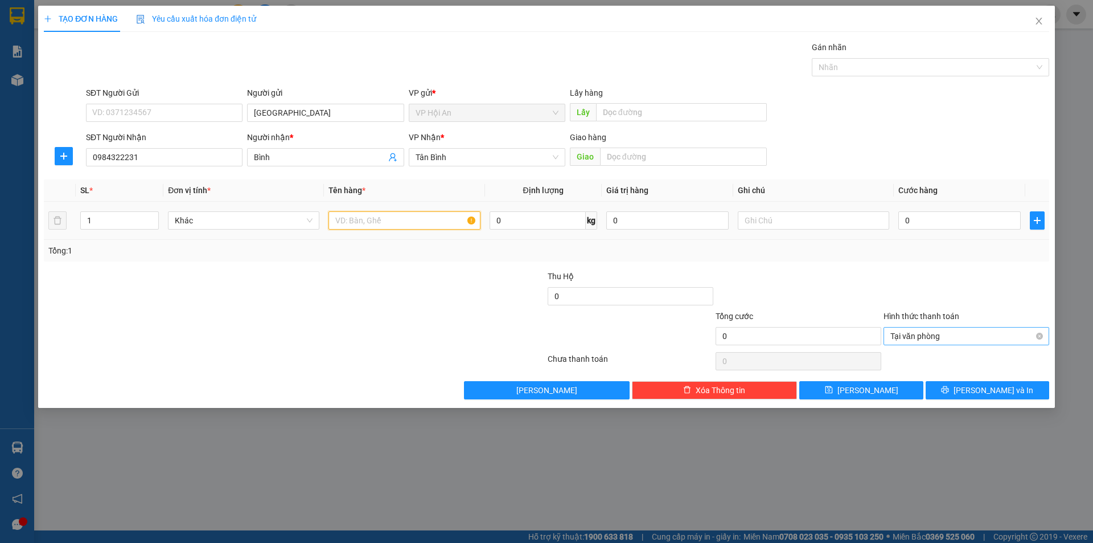
click at [378, 218] on input "text" at bounding box center [404, 220] width 151 height 18
type input "1 Thùng"
click at [943, 219] on input "0" at bounding box center [960, 220] width 122 height 18
type input "7"
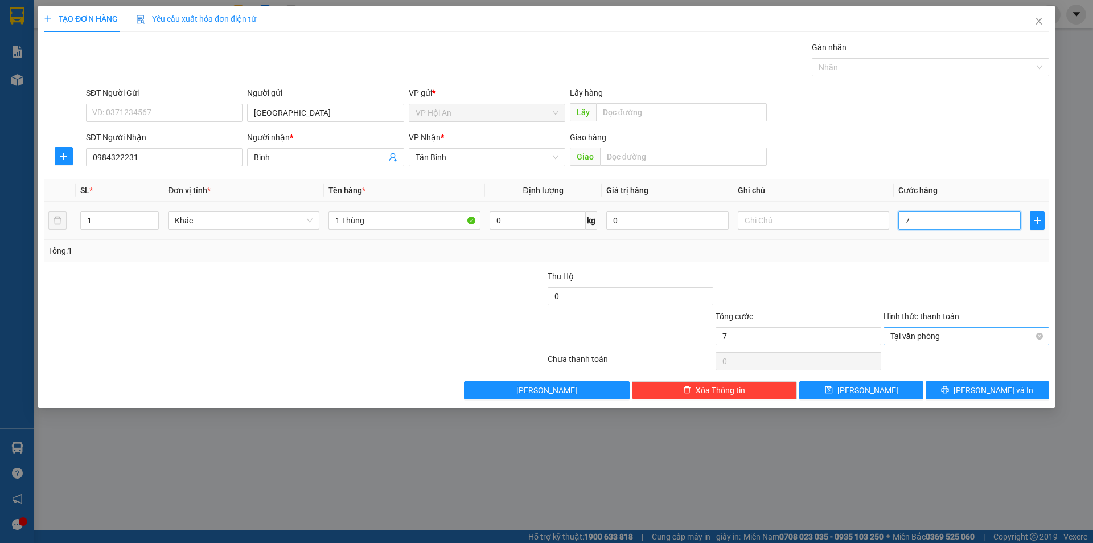
type input "70"
type input "700"
type input "7.000"
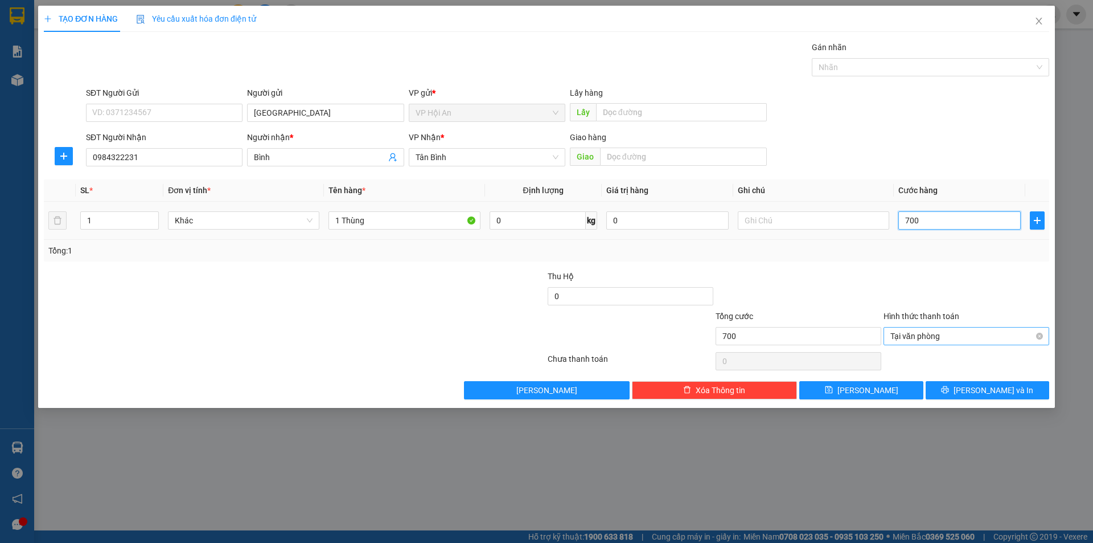
type input "7.000"
type input "70.000"
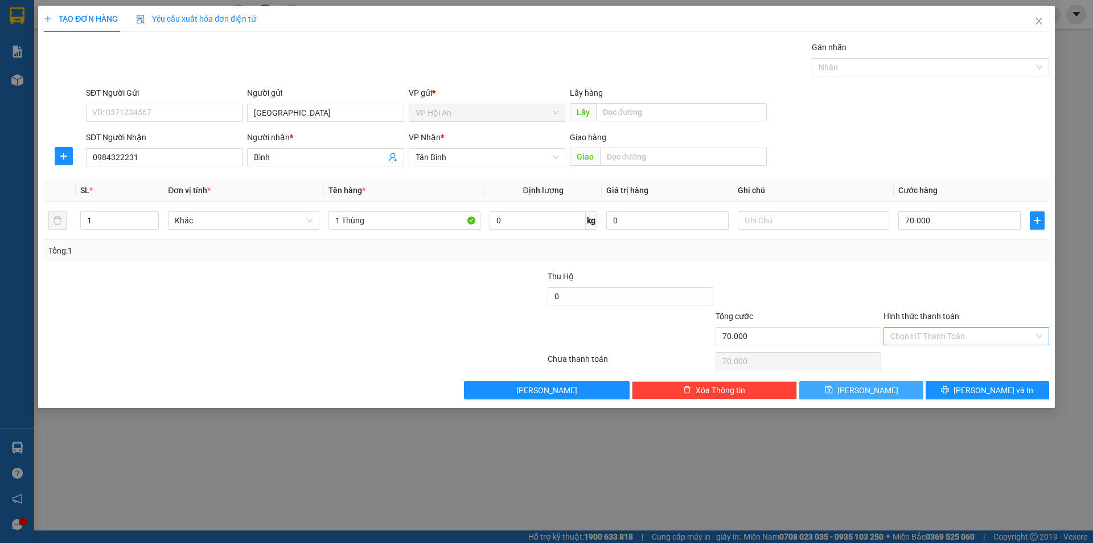
click at [887, 390] on button "[PERSON_NAME]" at bounding box center [862, 390] width 124 height 18
type input "0"
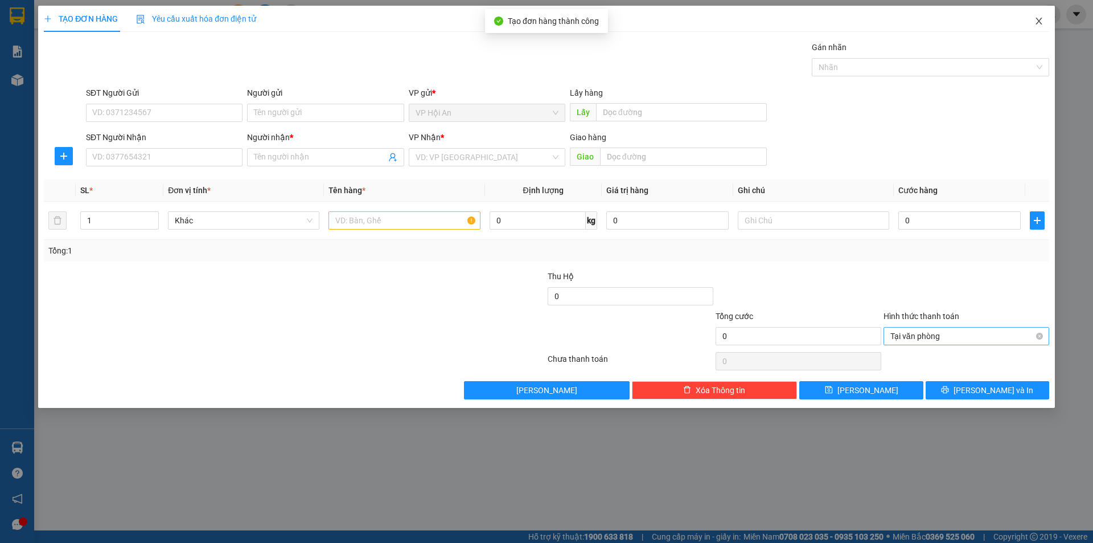
click at [1042, 22] on icon "close" at bounding box center [1039, 21] width 9 height 9
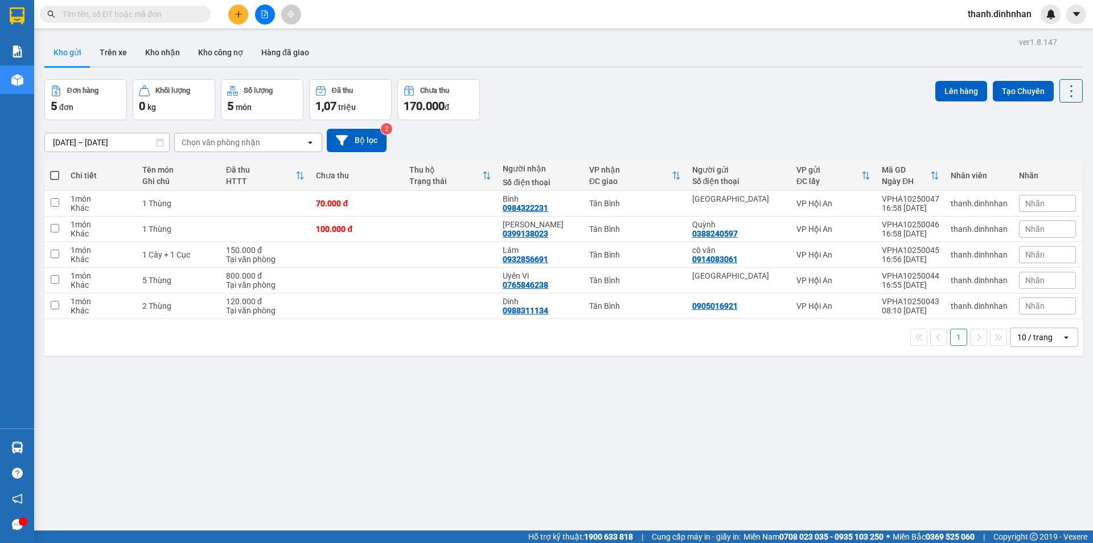
click at [232, 14] on button at bounding box center [238, 15] width 20 height 20
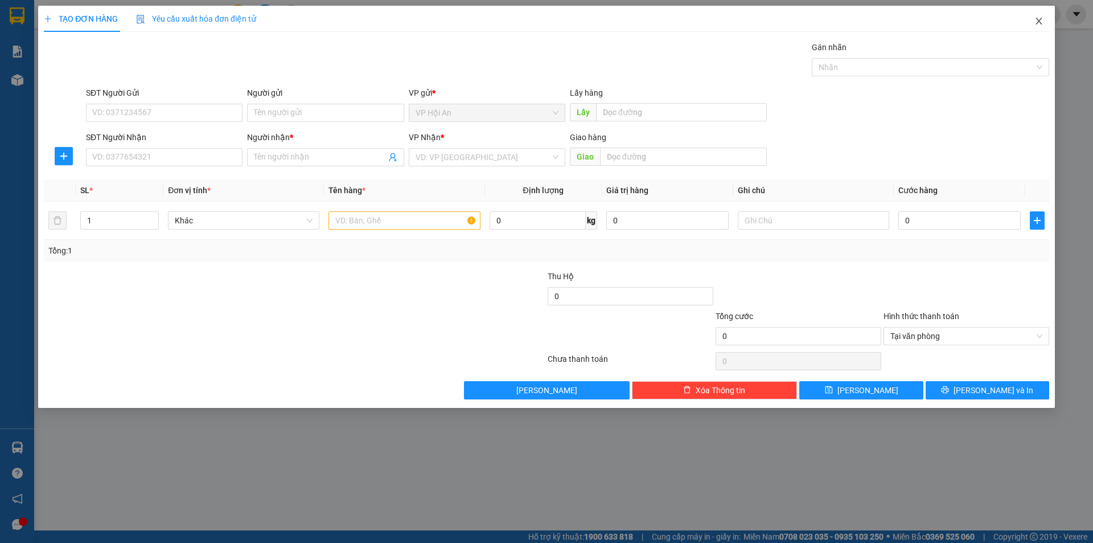
click at [1041, 18] on icon "close" at bounding box center [1039, 21] width 9 height 9
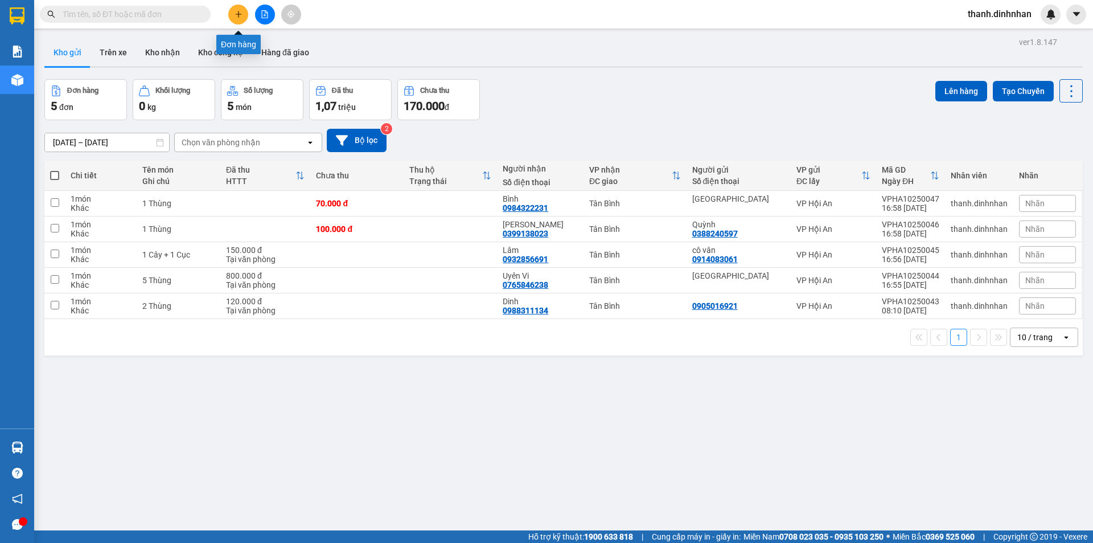
click at [240, 7] on button at bounding box center [238, 15] width 20 height 20
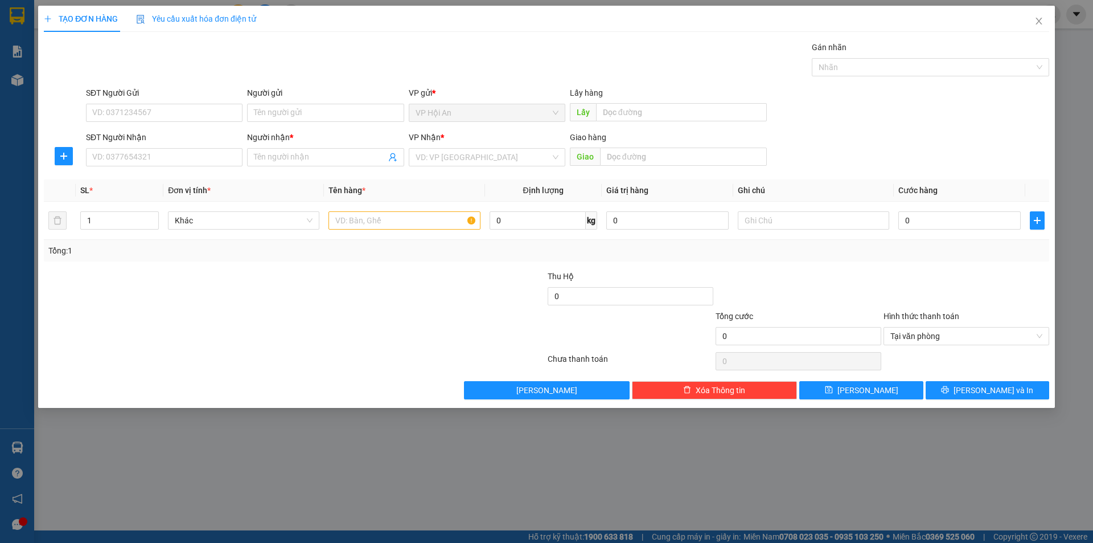
click at [323, 123] on div "Người gửi Tên người gửi" at bounding box center [325, 107] width 157 height 40
click at [281, 113] on input "Người gửi" at bounding box center [325, 113] width 157 height 18
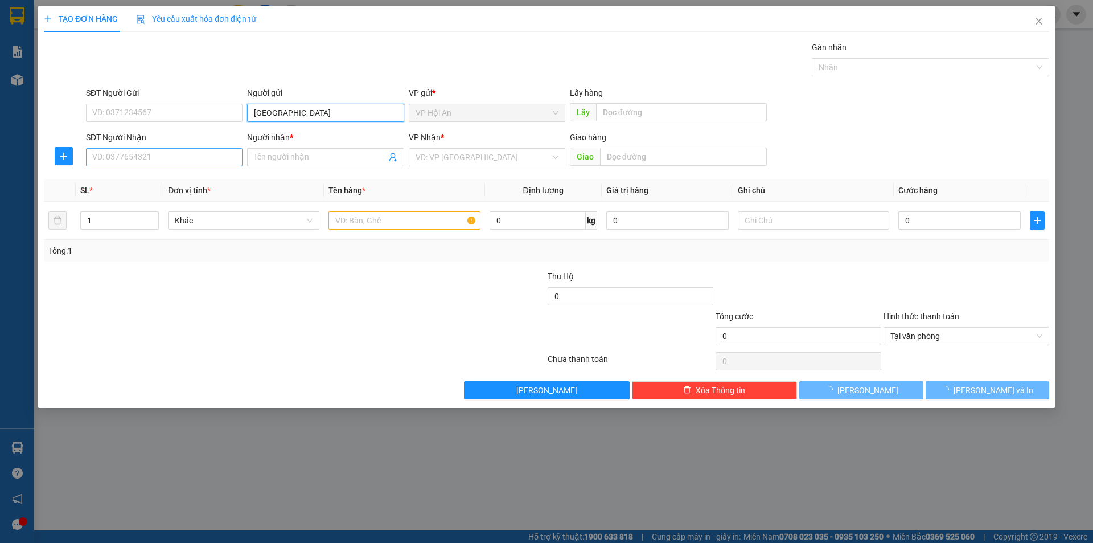
type input "[GEOGRAPHIC_DATA]"
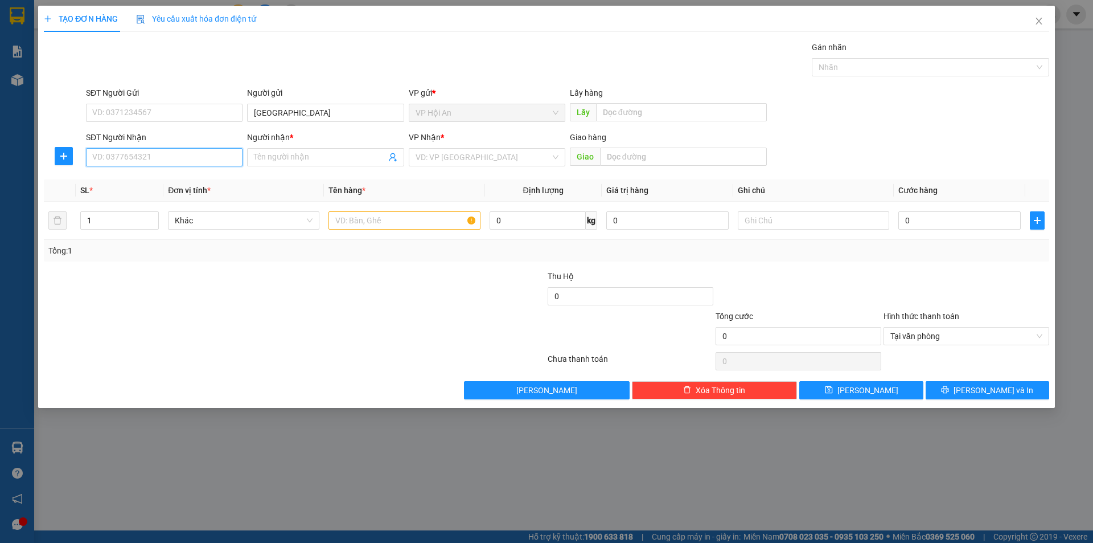
click at [117, 151] on input "SĐT Người Nhận" at bounding box center [164, 157] width 157 height 18
type input "0917780891"
click at [300, 154] on input "Người nhận *" at bounding box center [320, 157] width 132 height 13
type input "Trân"
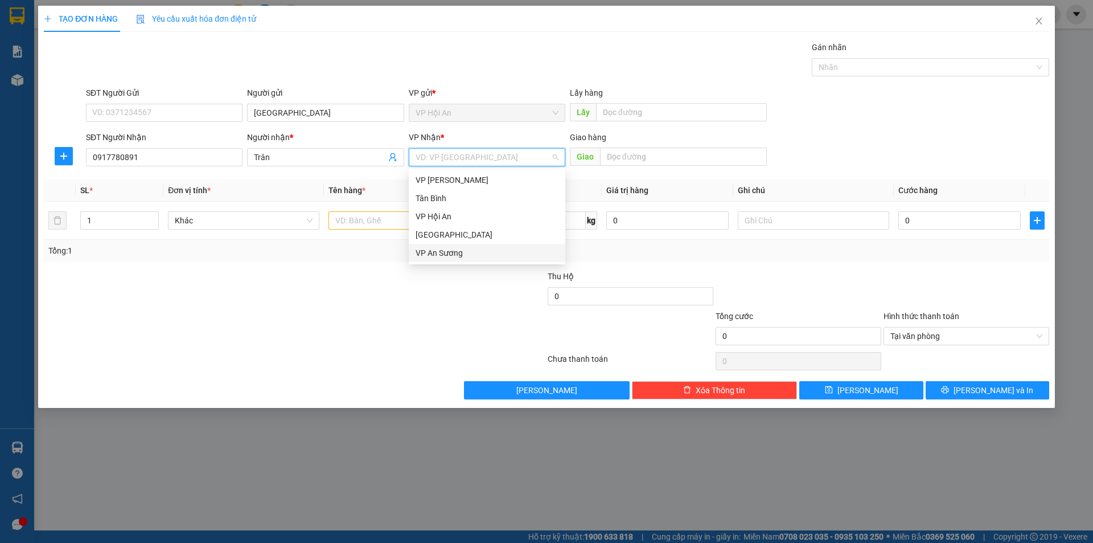
click at [449, 247] on div "VP An Sương" at bounding box center [487, 253] width 143 height 13
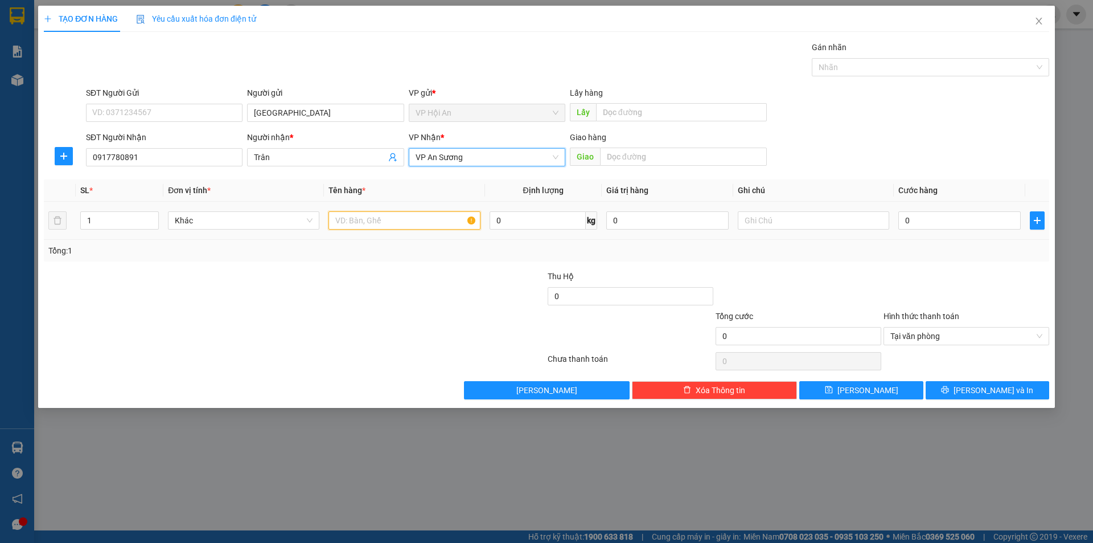
click at [390, 219] on input "text" at bounding box center [404, 220] width 151 height 18
type input "2 Thùng"
click at [936, 223] on input "0" at bounding box center [960, 220] width 122 height 18
type input "2"
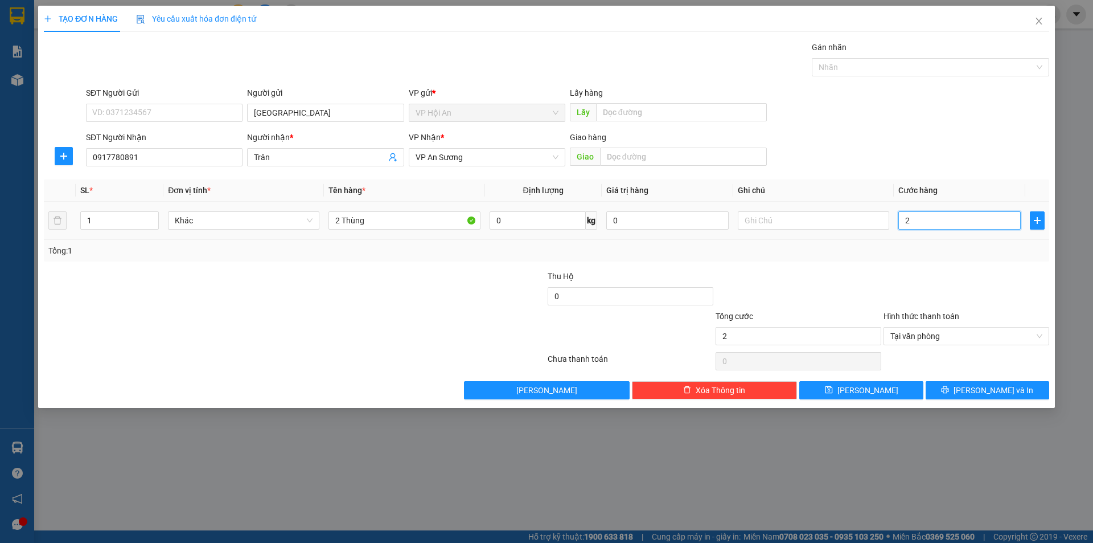
type input "23"
type input "230"
type input "2.300"
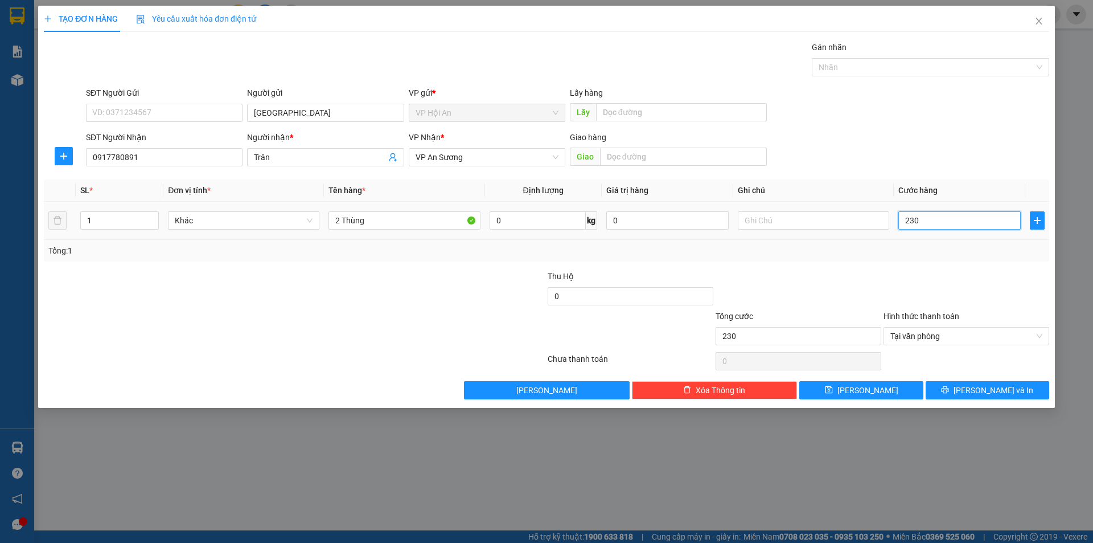
type input "2.300"
type input "23.000"
type input "230.000"
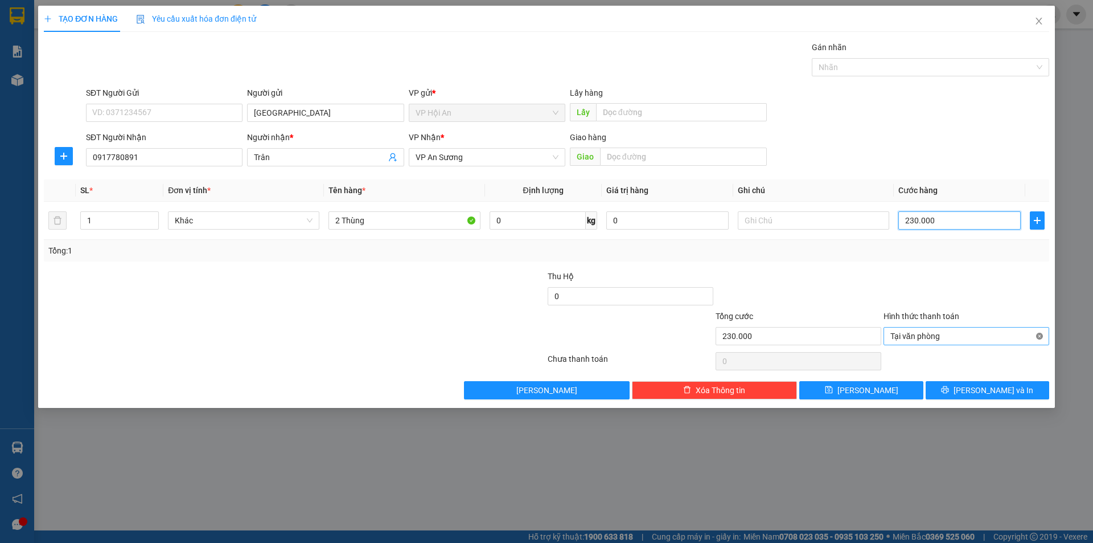
type input "230.000"
click at [861, 386] on button "[PERSON_NAME]" at bounding box center [862, 390] width 124 height 18
type input "0"
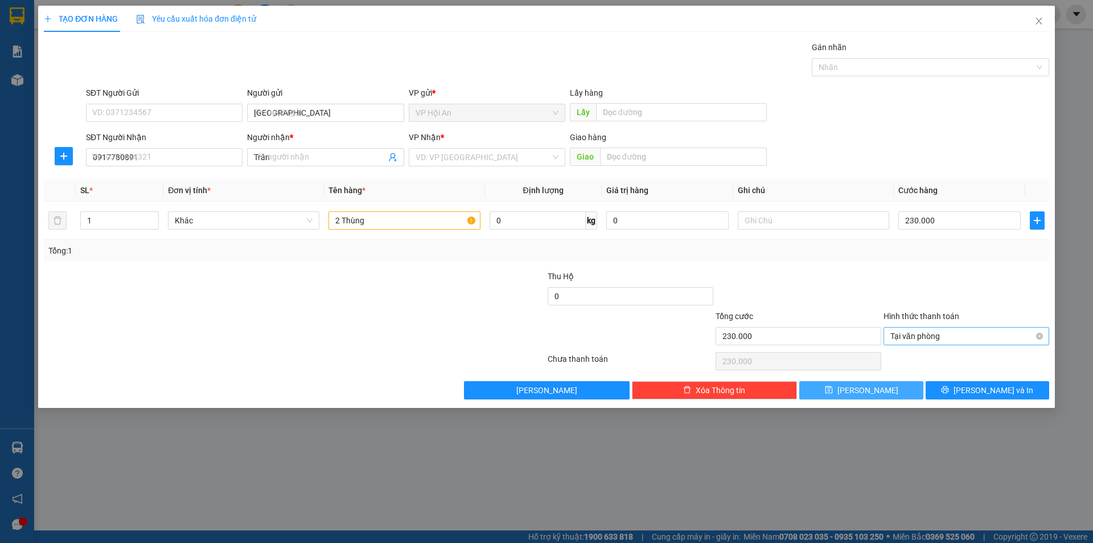
type input "0"
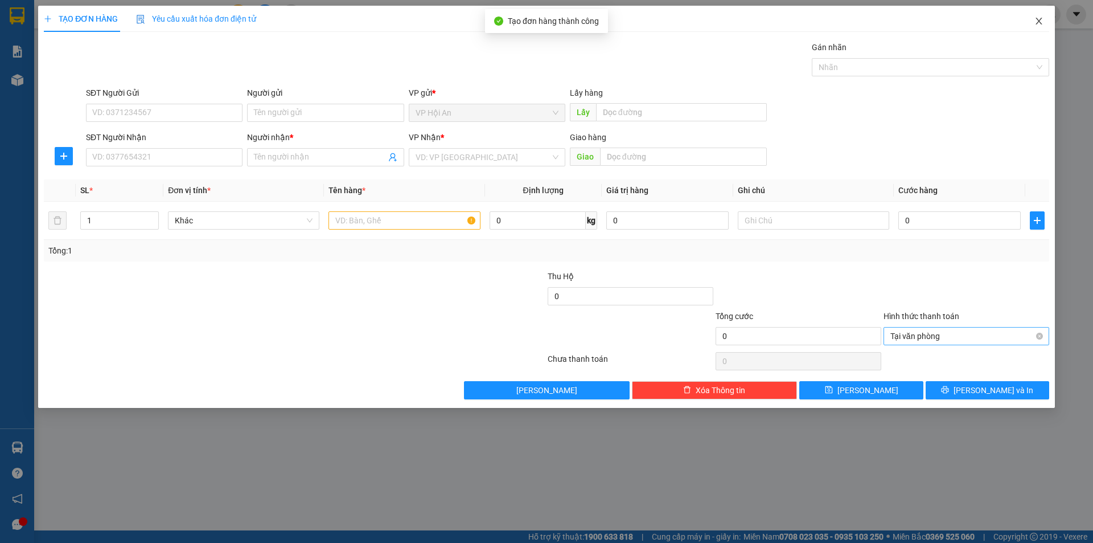
click at [1042, 19] on icon "close" at bounding box center [1039, 21] width 6 height 7
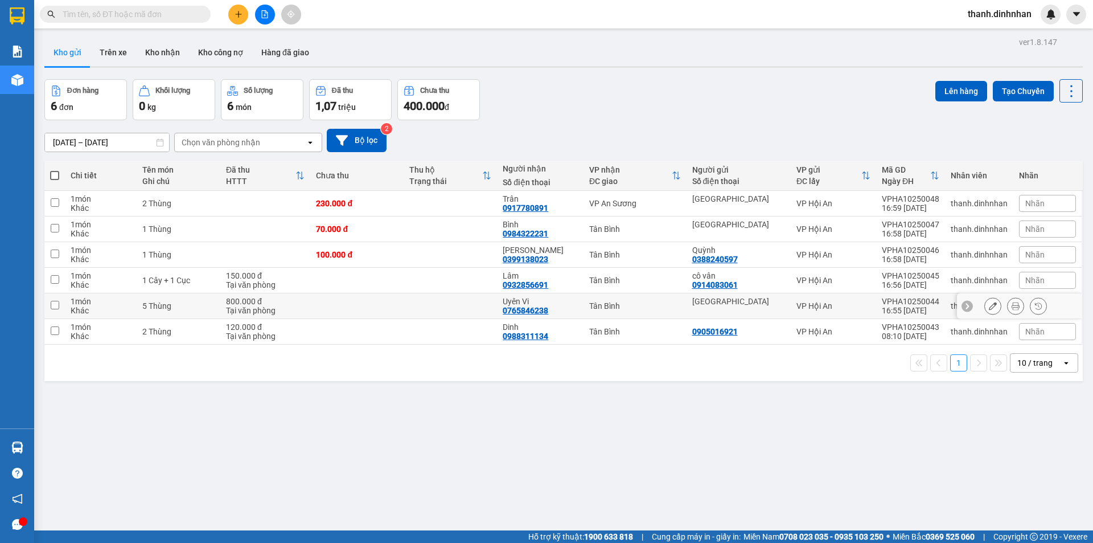
click at [535, 313] on div "0765846238" at bounding box center [526, 310] width 46 height 9
click at [533, 312] on div "0765846238" at bounding box center [526, 310] width 46 height 9
copy div "0765846238"
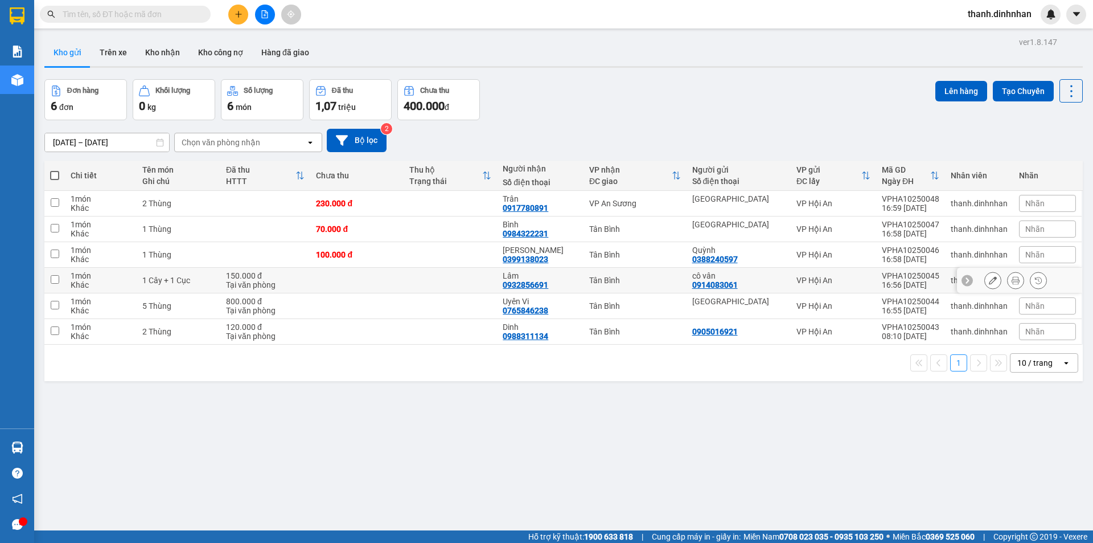
click at [536, 280] on div "0932856691" at bounding box center [526, 284] width 46 height 9
copy div "0932856691"
click at [531, 261] on div "0399138023" at bounding box center [526, 259] width 46 height 9
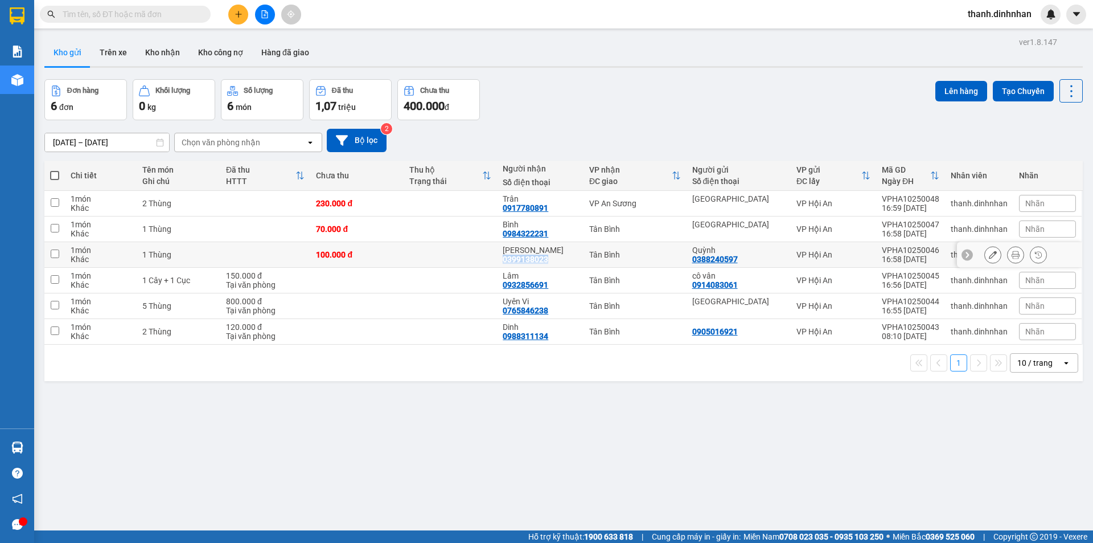
copy div "0399138023"
click at [523, 234] on div "0984322231" at bounding box center [526, 233] width 46 height 9
copy div "0984322231"
click at [543, 208] on div "0917780891" at bounding box center [526, 207] width 46 height 9
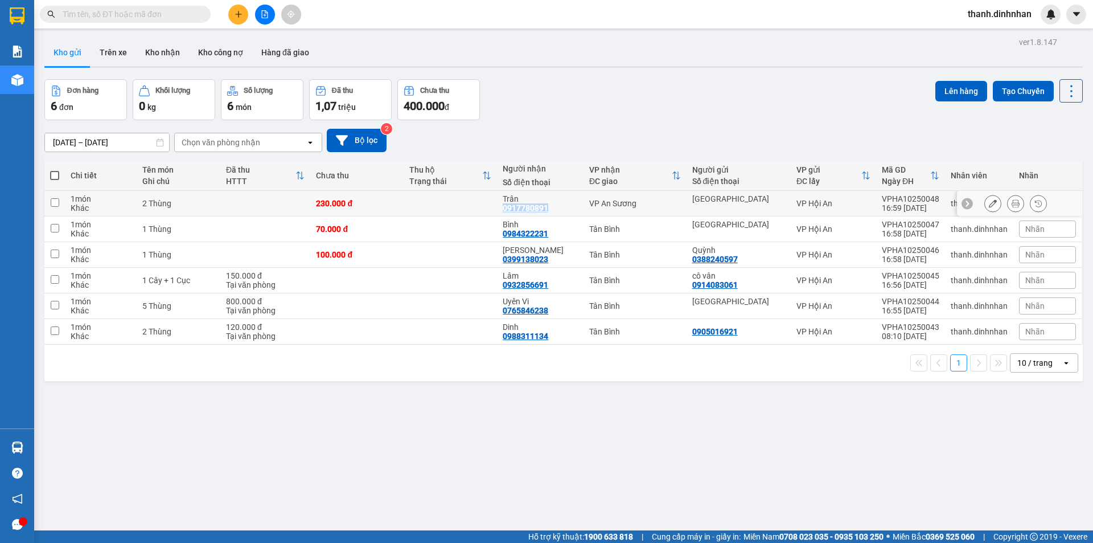
click at [543, 208] on div "0917780891" at bounding box center [526, 207] width 46 height 9
copy div "0917780891"
click at [486, 443] on div "ver 1.8.147 Kho gửi Trên xe Kho nhận Kho công nợ Hàng đã giao Đơn hàng 6 đơn Kh…" at bounding box center [564, 305] width 1048 height 543
click at [257, 458] on div "ver 1.8.147 Kho gửi Trên xe Kho nhận Kho công nợ Hàng đã giao Đơn hàng 6 đơn Kh…" at bounding box center [564, 305] width 1048 height 543
click at [129, 56] on button "Trên xe" at bounding box center [114, 52] width 46 height 27
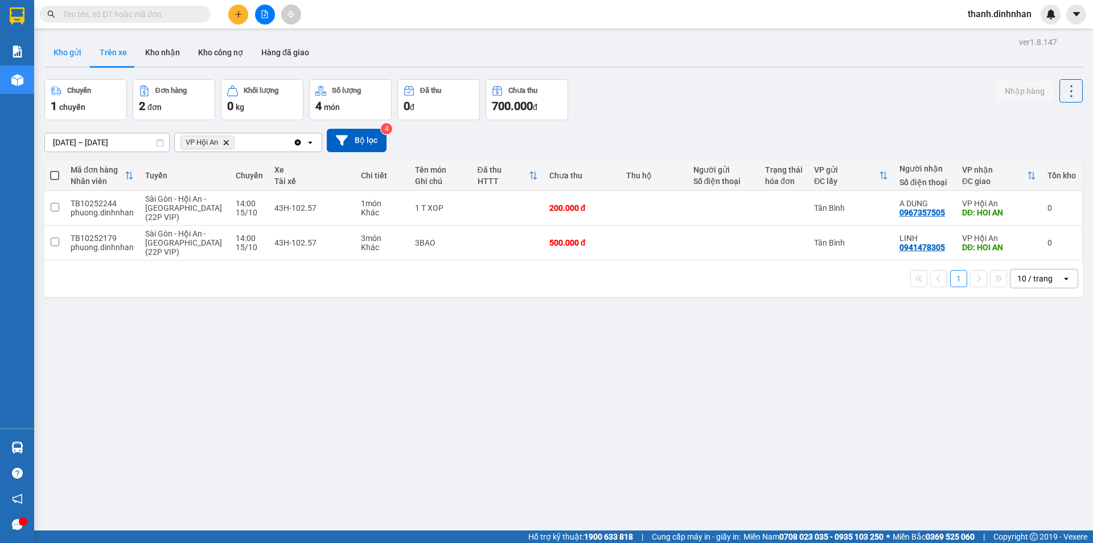
click at [77, 55] on button "Kho gửi" at bounding box center [67, 52] width 46 height 27
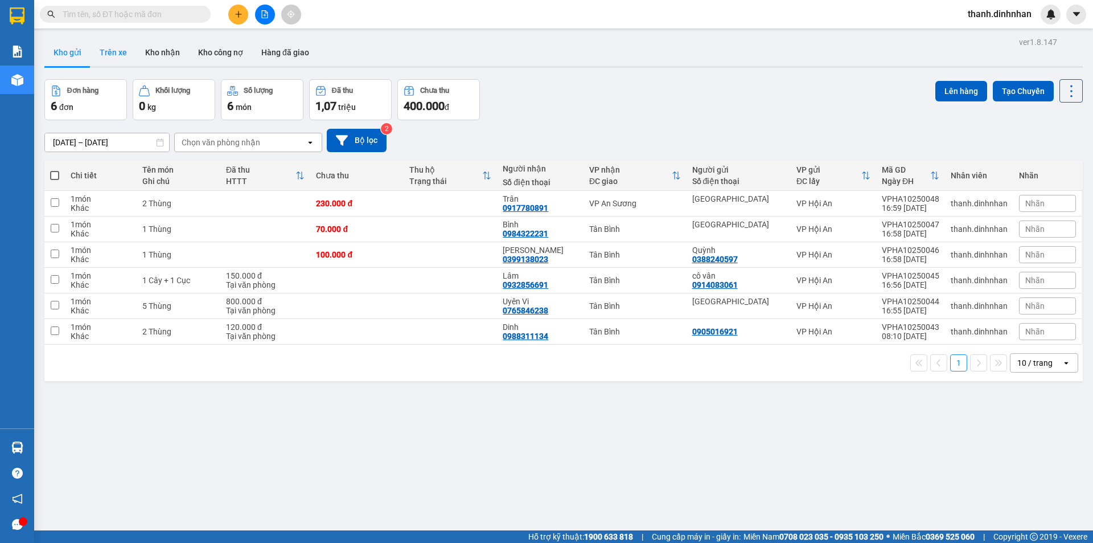
click at [110, 57] on button "Trên xe" at bounding box center [114, 52] width 46 height 27
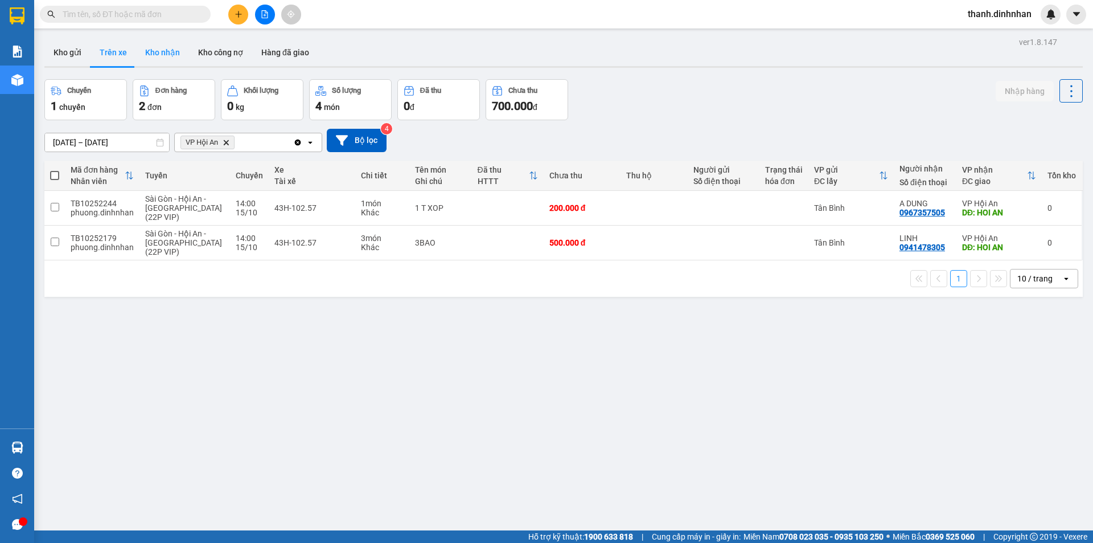
click at [171, 52] on button "Kho nhận" at bounding box center [162, 52] width 53 height 27
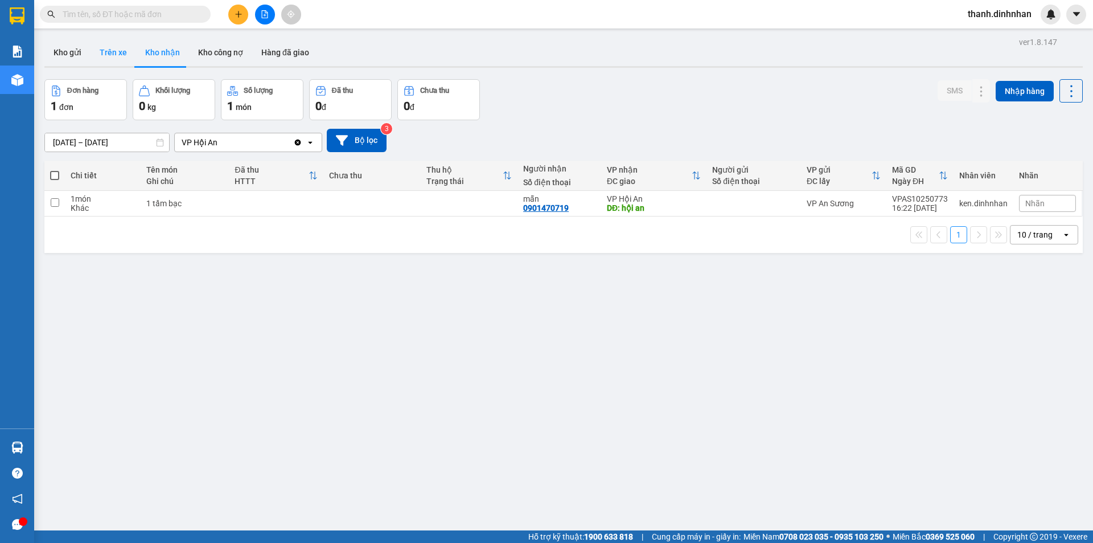
click at [103, 59] on button "Trên xe" at bounding box center [114, 52] width 46 height 27
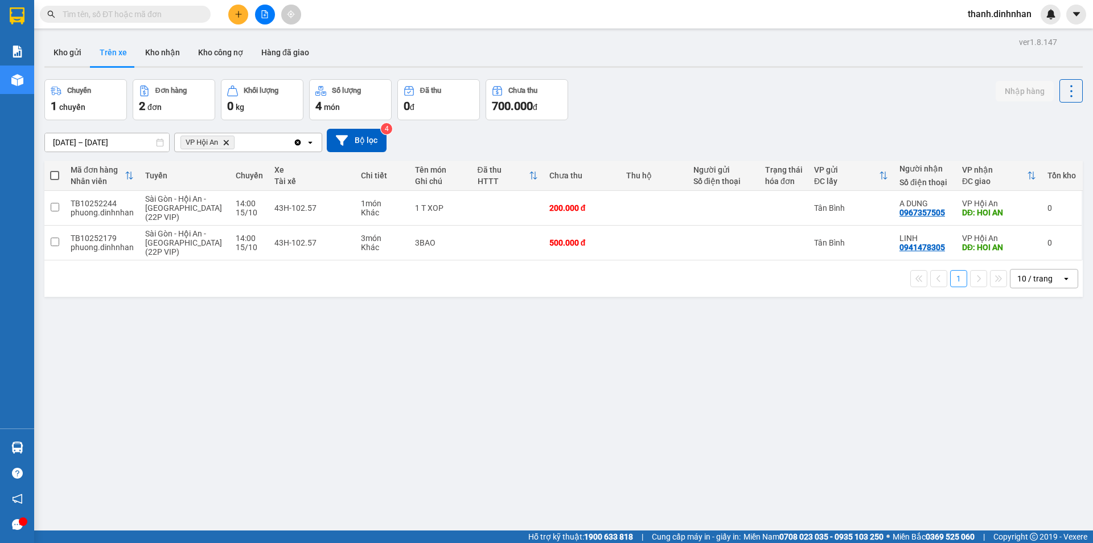
click at [618, 411] on div "ver 1.8.147 Kho gửi Trên xe Kho nhận Kho công nợ Hàng đã giao Chuyến 1 chuyến Đ…" at bounding box center [564, 305] width 1048 height 543
drag, startPoint x: 304, startPoint y: 364, endPoint x: 308, endPoint y: 355, distance: 9.9
click at [304, 363] on div "ver 1.8.147 Kho gửi Trên xe Kho nhận Kho công nợ Hàng đã giao Chuyến 1 chuyến Đ…" at bounding box center [564, 305] width 1048 height 543
click at [170, 61] on button "Kho nhận" at bounding box center [162, 52] width 53 height 27
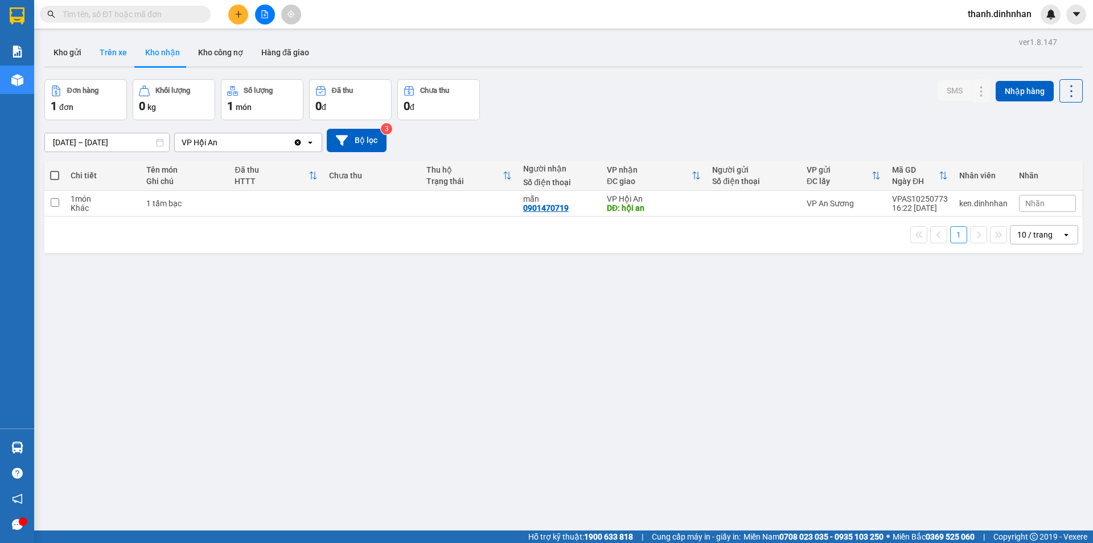
click at [106, 51] on button "Trên xe" at bounding box center [114, 52] width 46 height 27
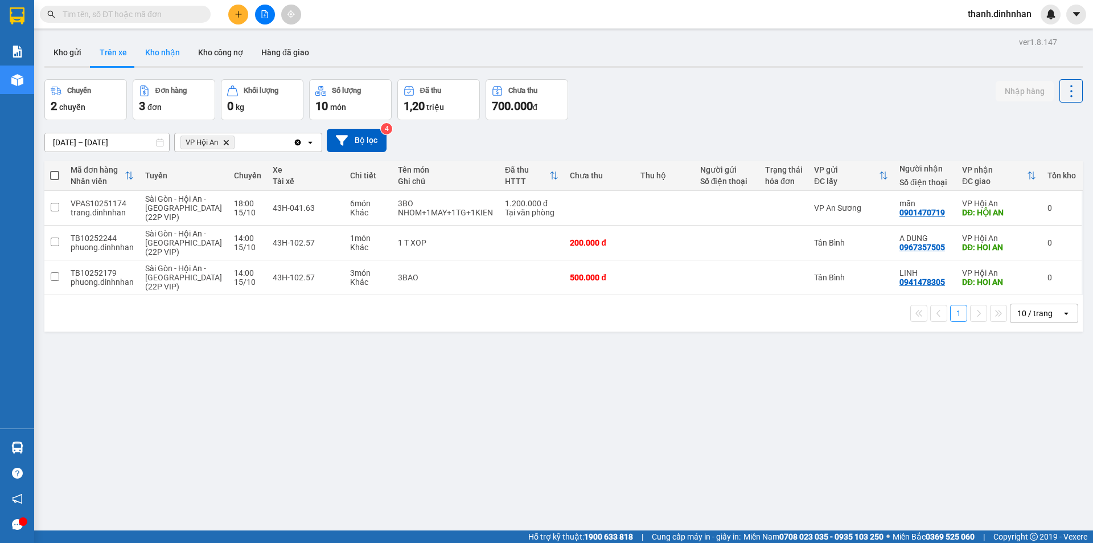
click at [156, 50] on button "Kho nhận" at bounding box center [162, 52] width 53 height 27
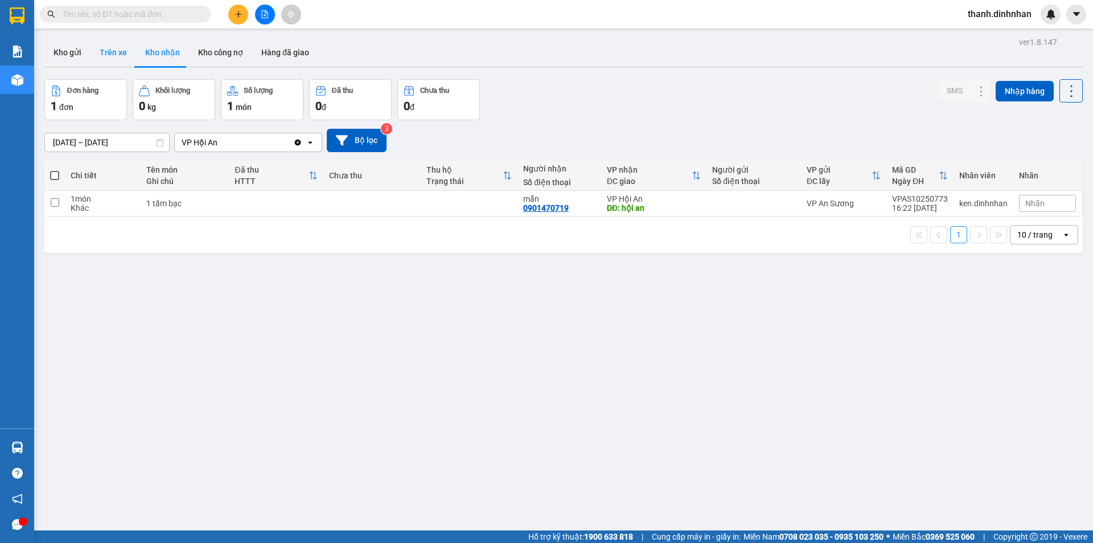
click at [114, 52] on button "Trên xe" at bounding box center [114, 52] width 46 height 27
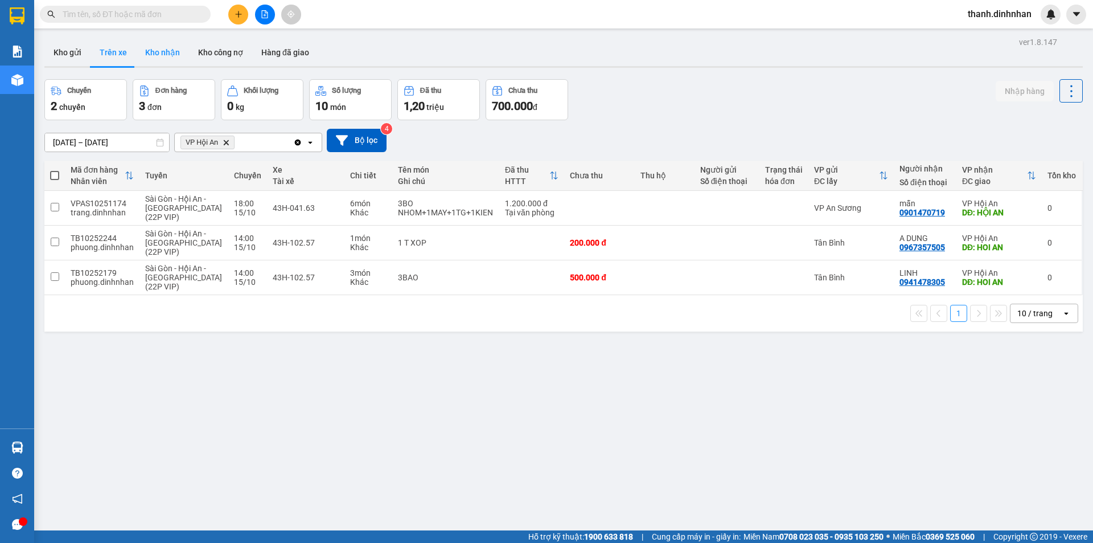
drag, startPoint x: 159, startPoint y: 55, endPoint x: 122, endPoint y: 59, distance: 37.7
click at [159, 55] on button "Kho nhận" at bounding box center [162, 52] width 53 height 27
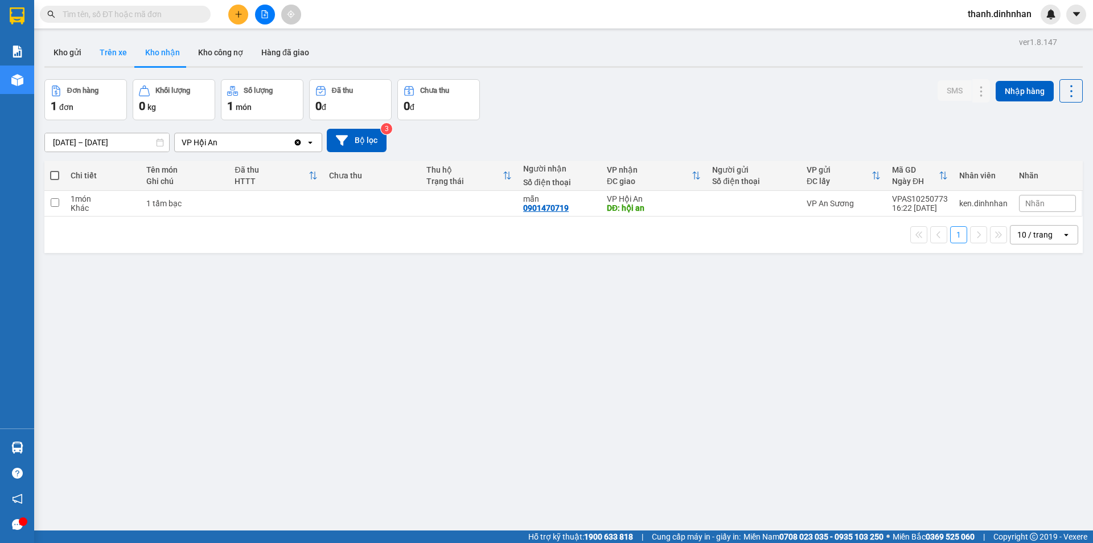
click at [116, 60] on button "Trên xe" at bounding box center [114, 52] width 46 height 27
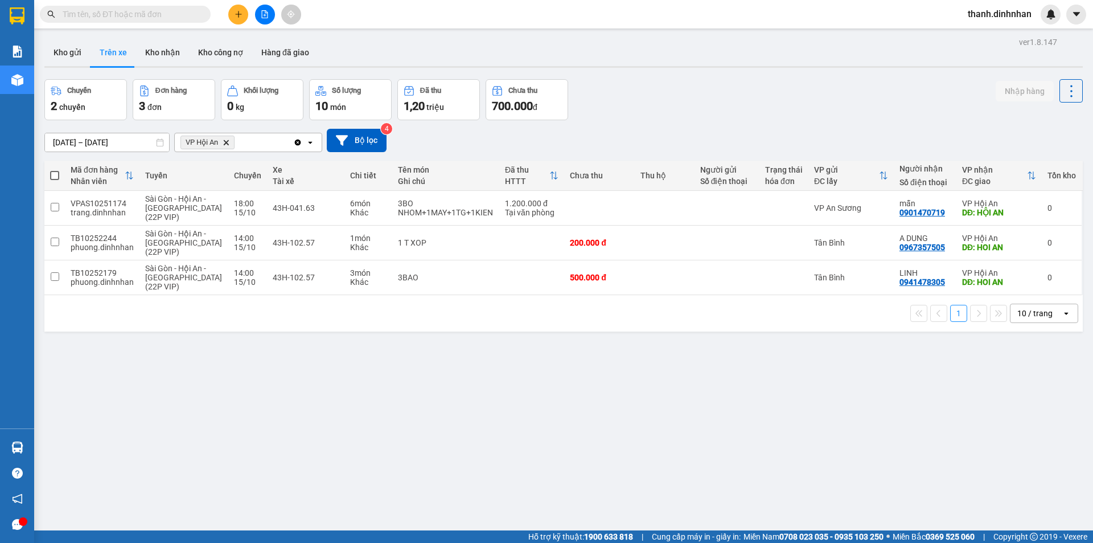
click at [116, 60] on button "Trên xe" at bounding box center [114, 52] width 46 height 27
click at [166, 64] on button "Kho nhận" at bounding box center [162, 52] width 53 height 27
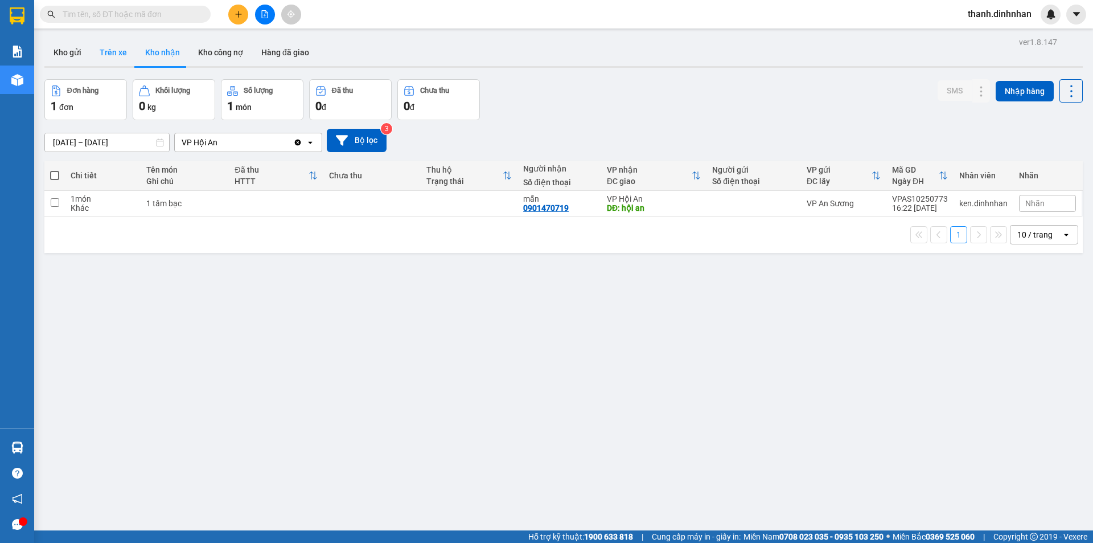
click at [108, 62] on button "Trên xe" at bounding box center [114, 52] width 46 height 27
type input "[DATE] – [DATE]"
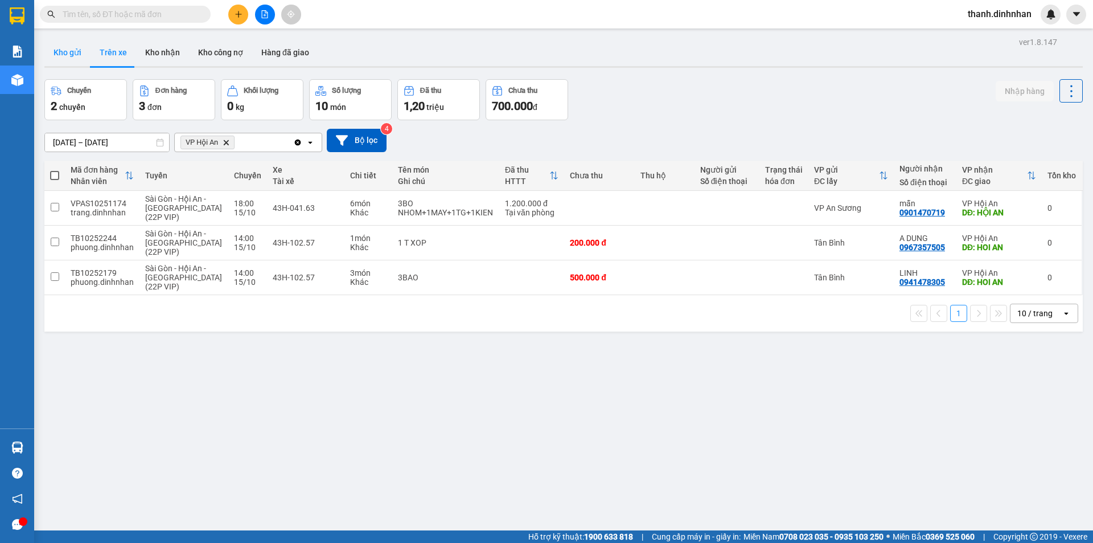
click at [59, 54] on button "Kho gửi" at bounding box center [67, 52] width 46 height 27
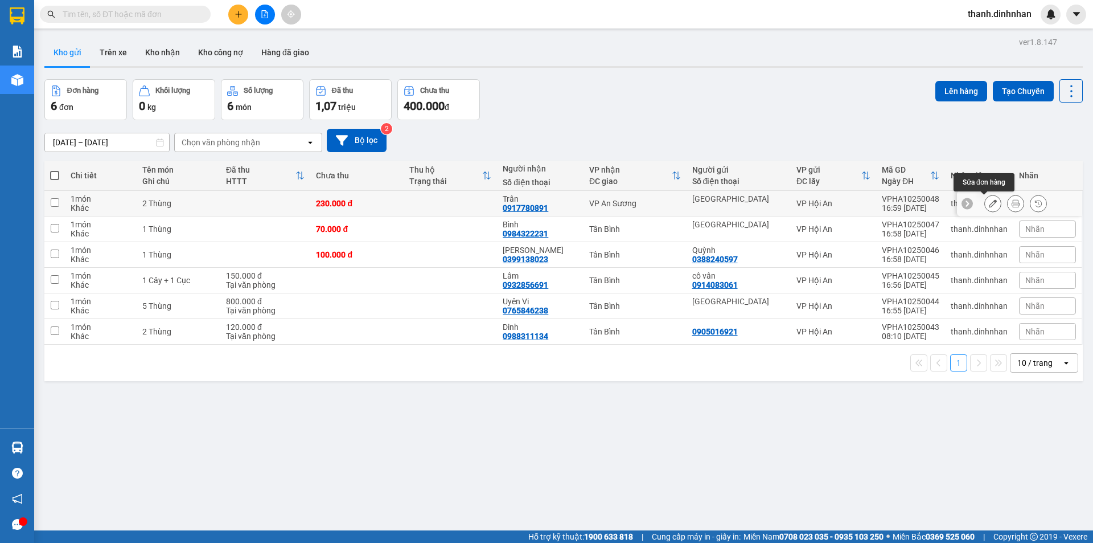
click at [989, 200] on icon at bounding box center [993, 203] width 8 height 8
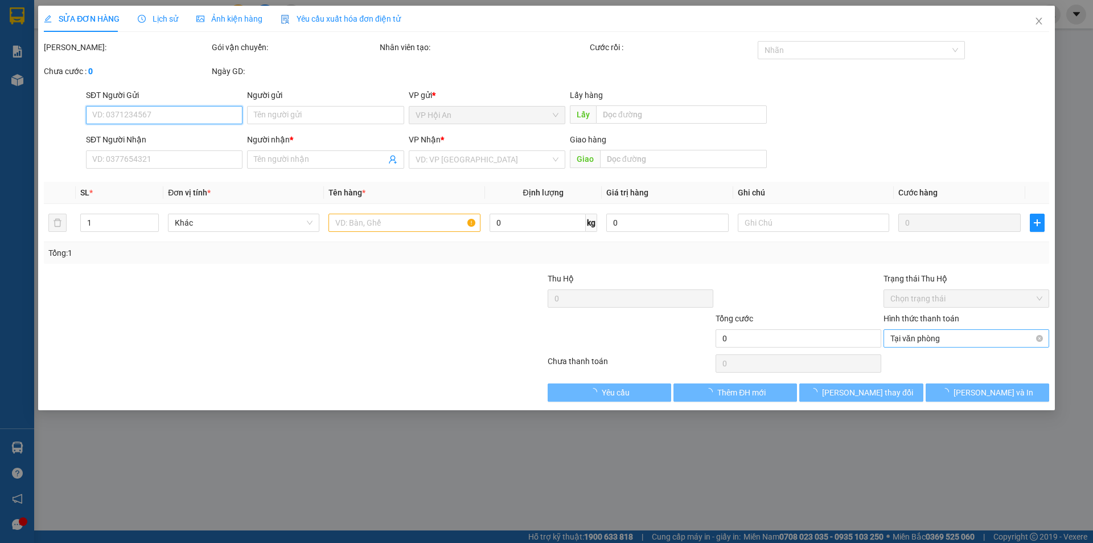
type input "[GEOGRAPHIC_DATA]"
type input "0917780891"
type input "Trân"
type input "230.000"
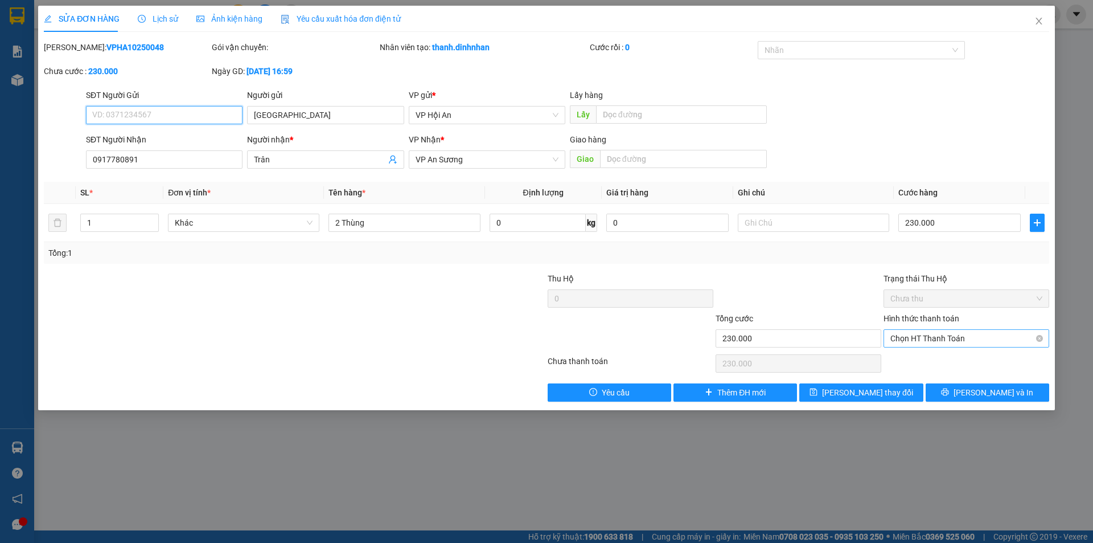
click at [943, 335] on span "Chọn HT Thanh Toán" at bounding box center [967, 338] width 152 height 17
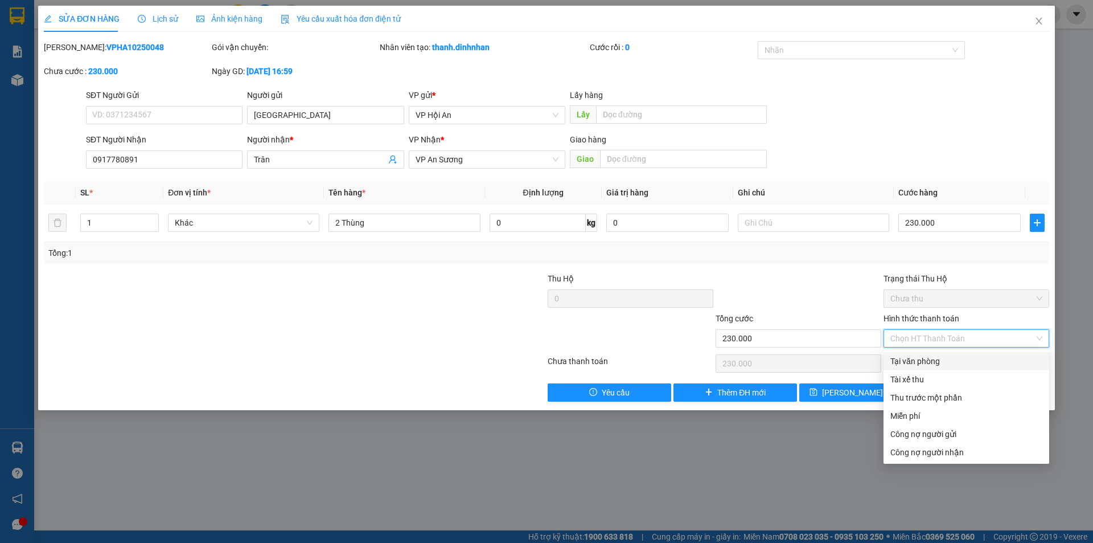
click at [932, 354] on div "Tại văn phòng" at bounding box center [967, 361] width 166 height 18
type input "0"
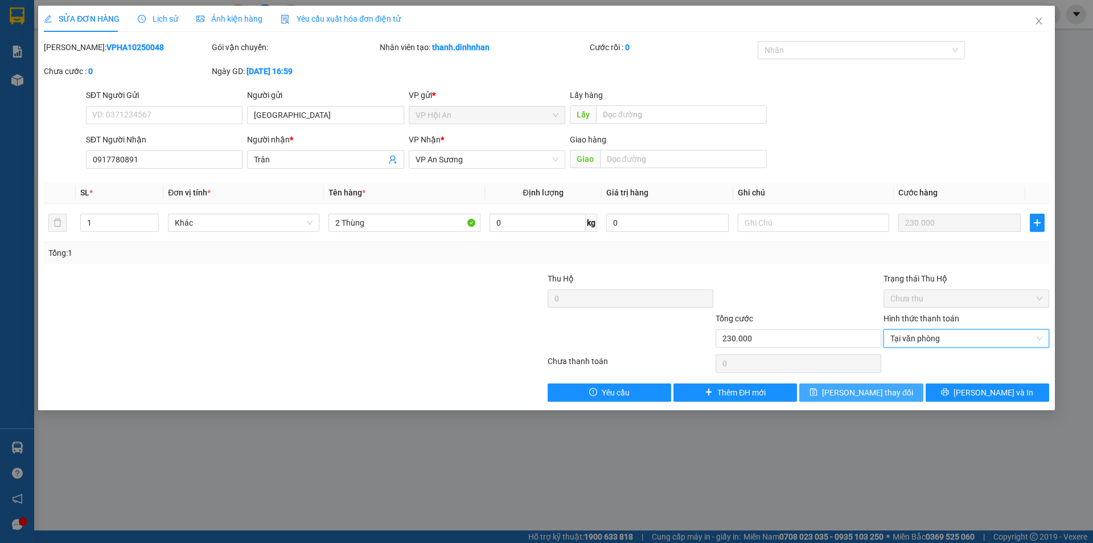
click at [850, 393] on span "[PERSON_NAME] thay đổi" at bounding box center [867, 392] width 91 height 13
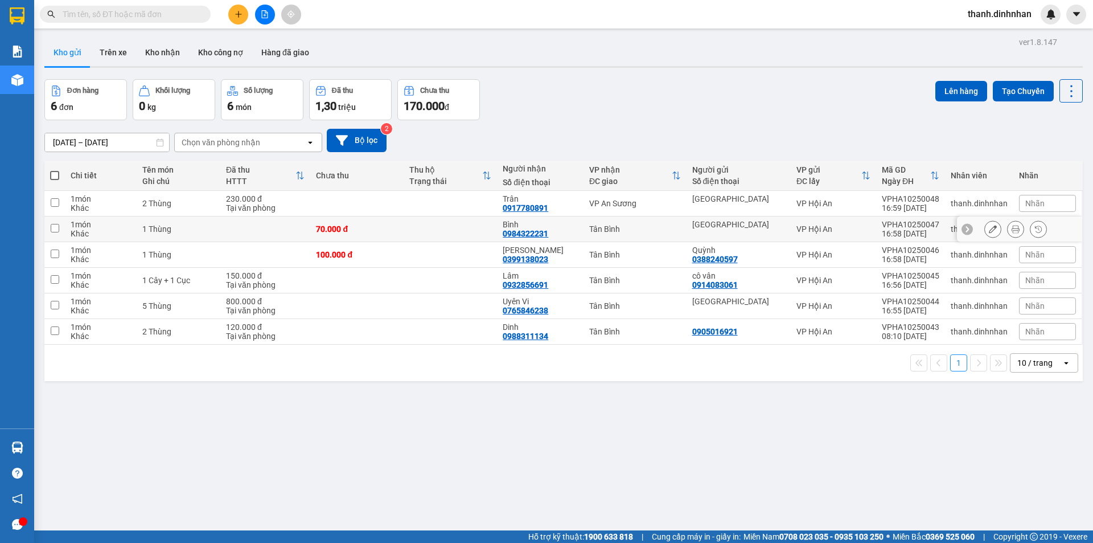
click at [989, 232] on icon at bounding box center [993, 229] width 8 height 8
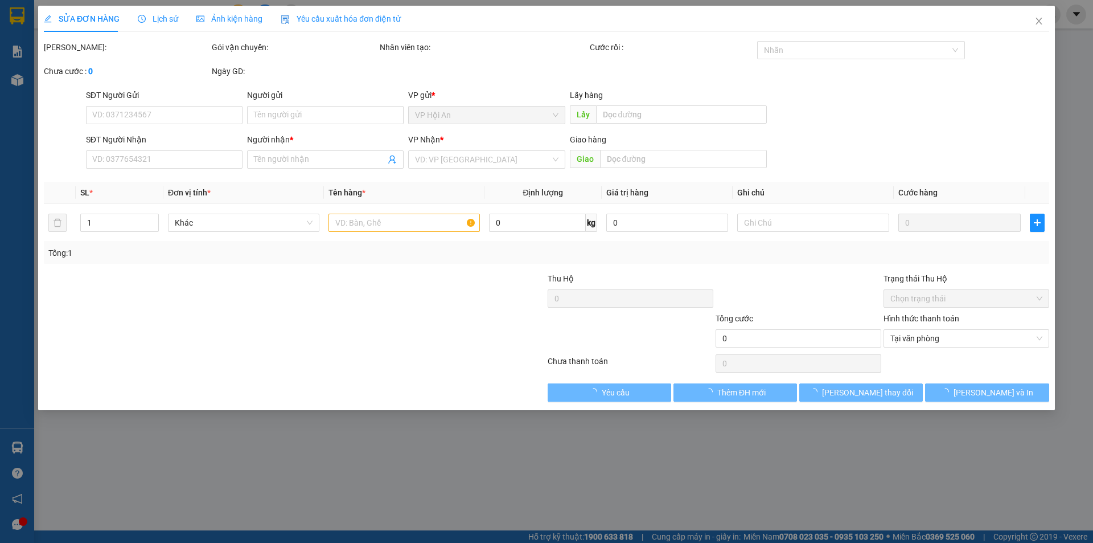
type input "[GEOGRAPHIC_DATA]"
type input "0984322231"
type input "Bình"
type input "70.000"
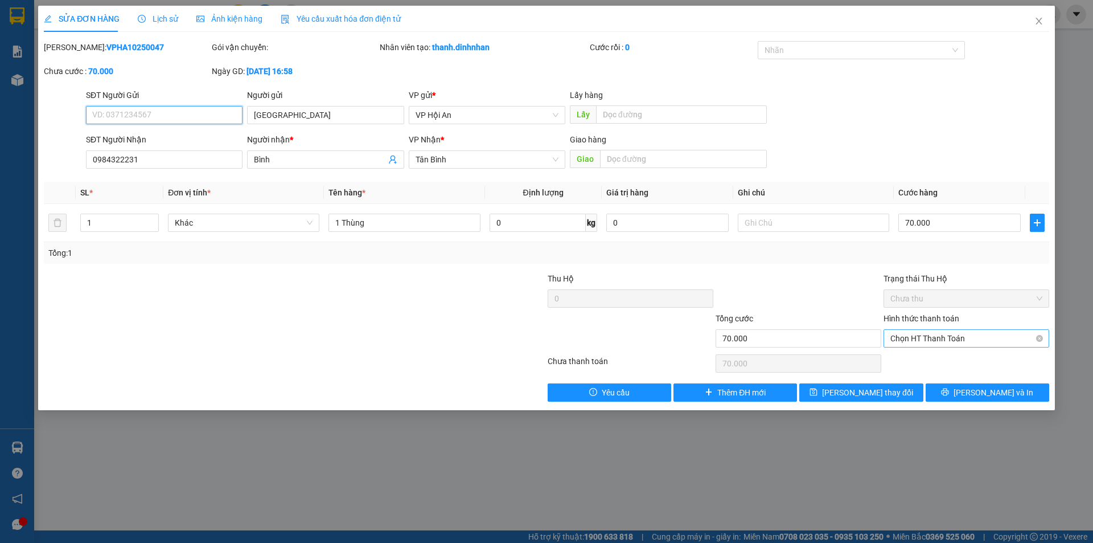
click at [923, 333] on span "Chọn HT Thanh Toán" at bounding box center [967, 338] width 152 height 17
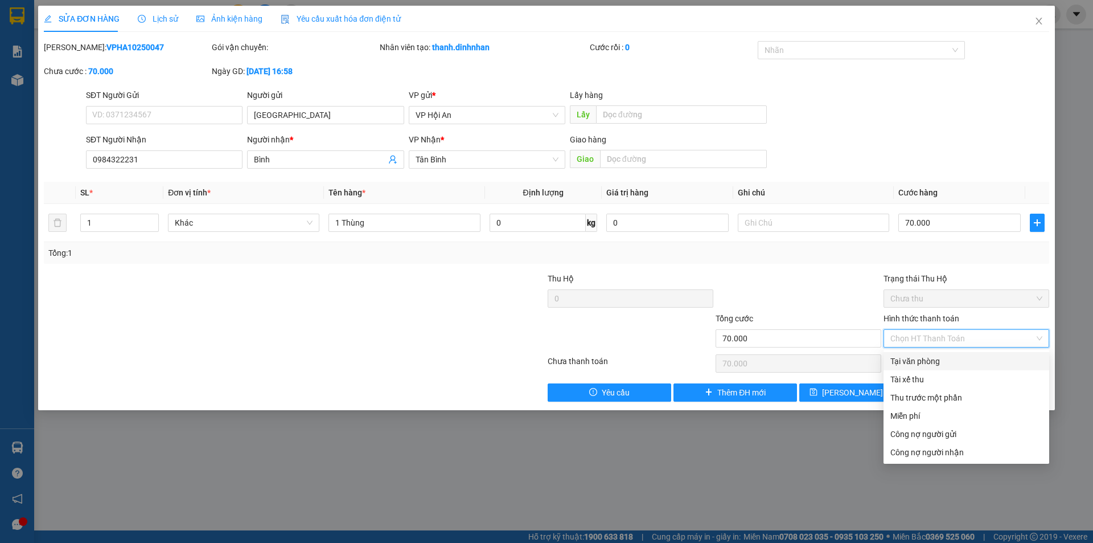
drag, startPoint x: 914, startPoint y: 359, endPoint x: 908, endPoint y: 358, distance: 6.4
click at [913, 359] on div "Tại văn phòng" at bounding box center [967, 361] width 152 height 13
type input "0"
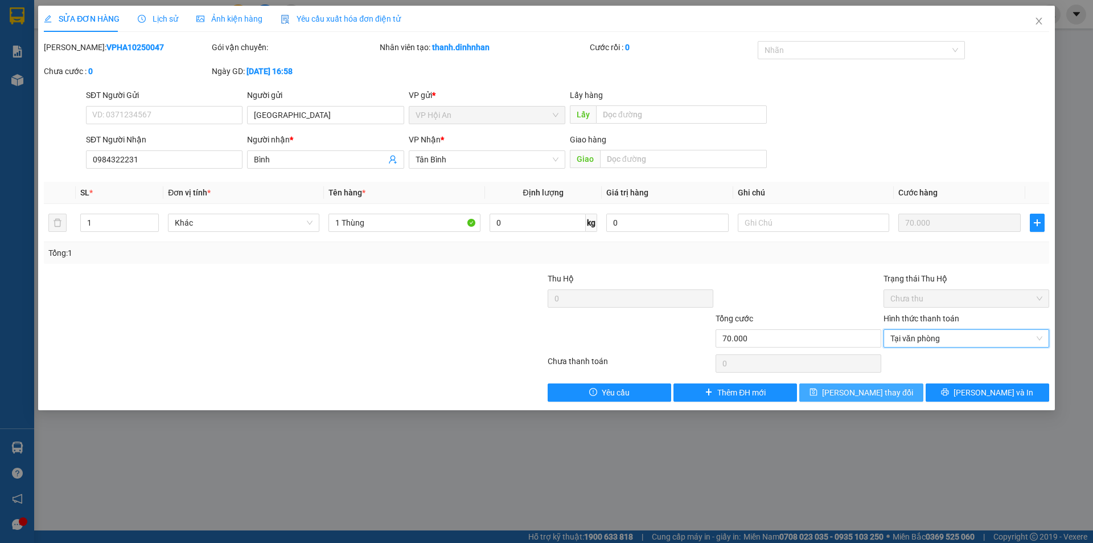
click at [843, 399] on button "[PERSON_NAME] thay đổi" at bounding box center [862, 392] width 124 height 18
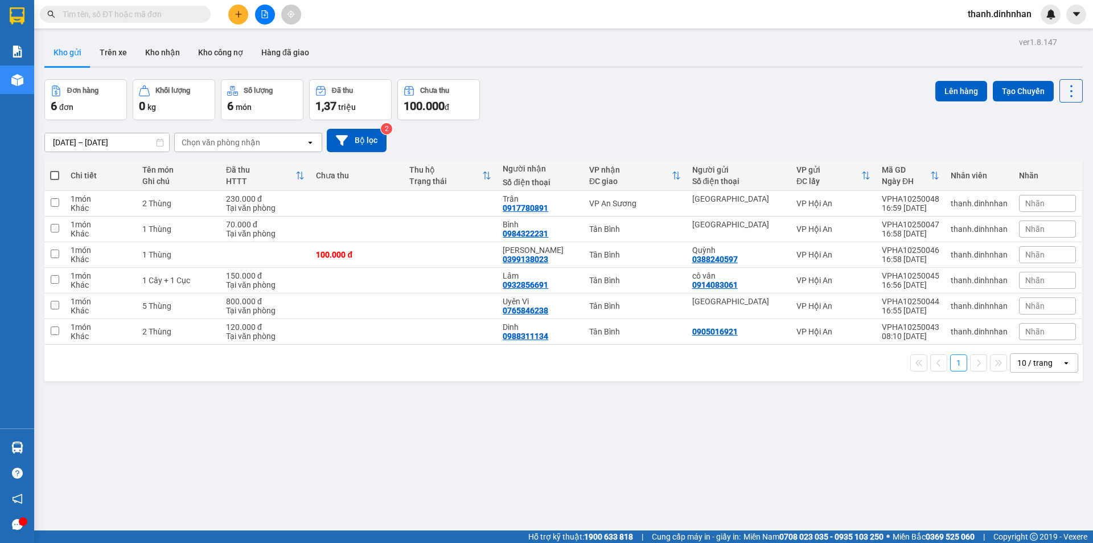
drag, startPoint x: 191, startPoint y: 460, endPoint x: 184, endPoint y: 445, distance: 15.8
click at [189, 457] on div "ver 1.8.147 Kho gửi Trên xe Kho nhận Kho công nợ Hàng đã giao Đơn hàng 6 đơn Kh…" at bounding box center [564, 305] width 1048 height 543
click at [54, 330] on input "checkbox" at bounding box center [55, 330] width 9 height 9
checkbox input "true"
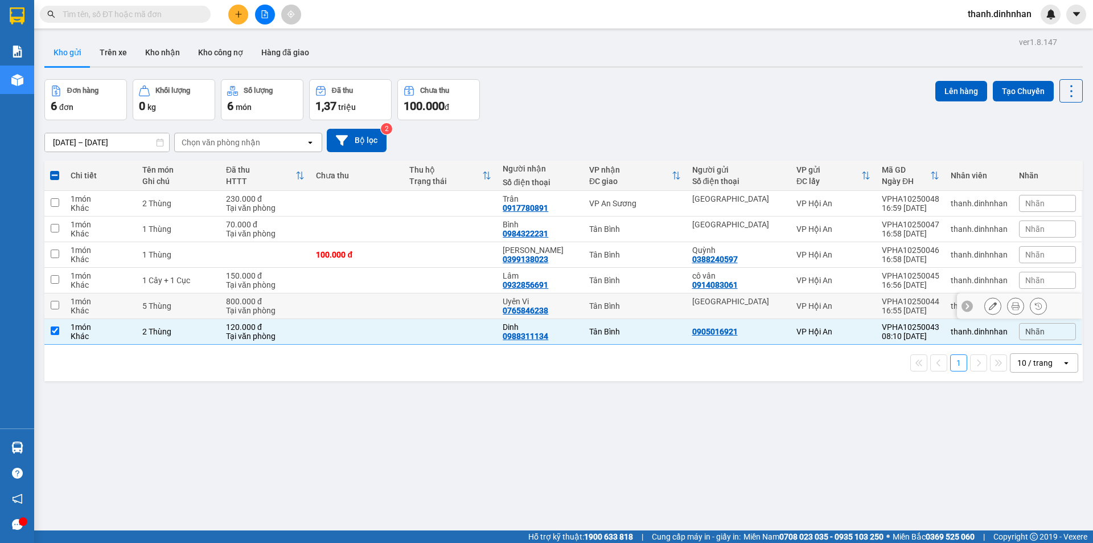
click at [54, 307] on input "checkbox" at bounding box center [55, 305] width 9 height 9
checkbox input "true"
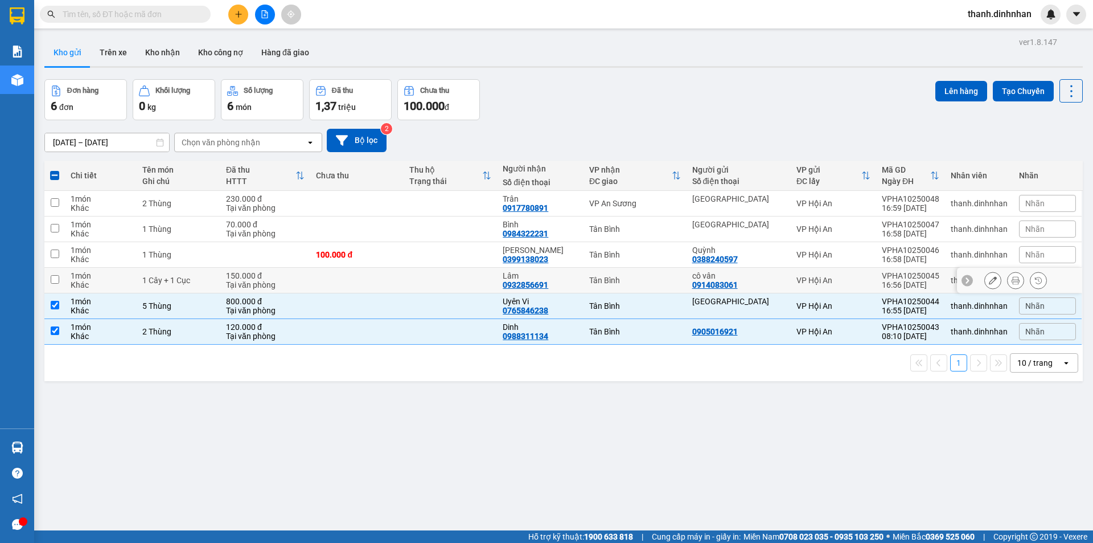
click at [55, 279] on input "checkbox" at bounding box center [55, 279] width 9 height 9
checkbox input "true"
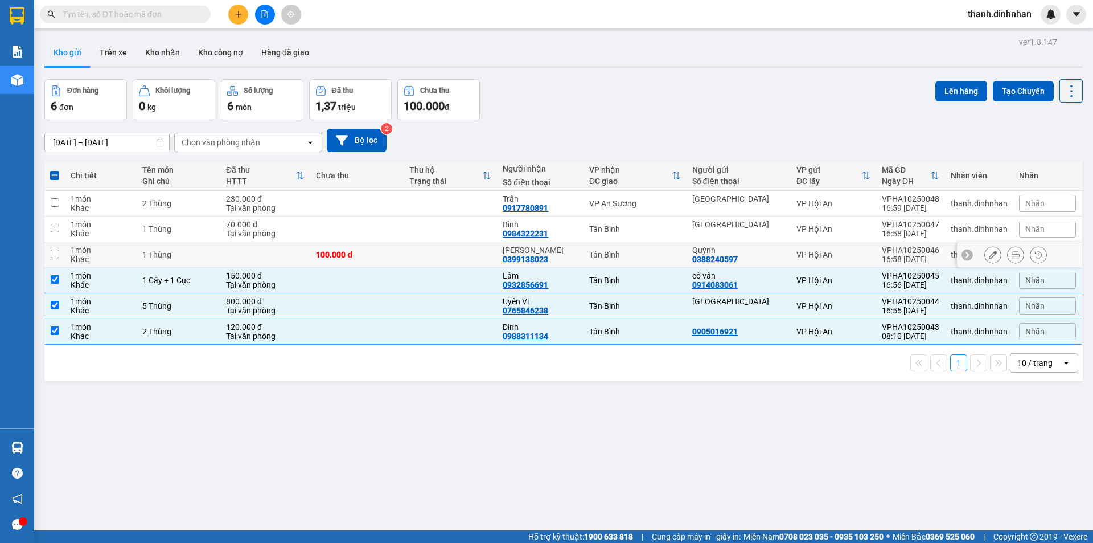
click at [56, 258] on td at bounding box center [54, 255] width 21 height 26
checkbox input "true"
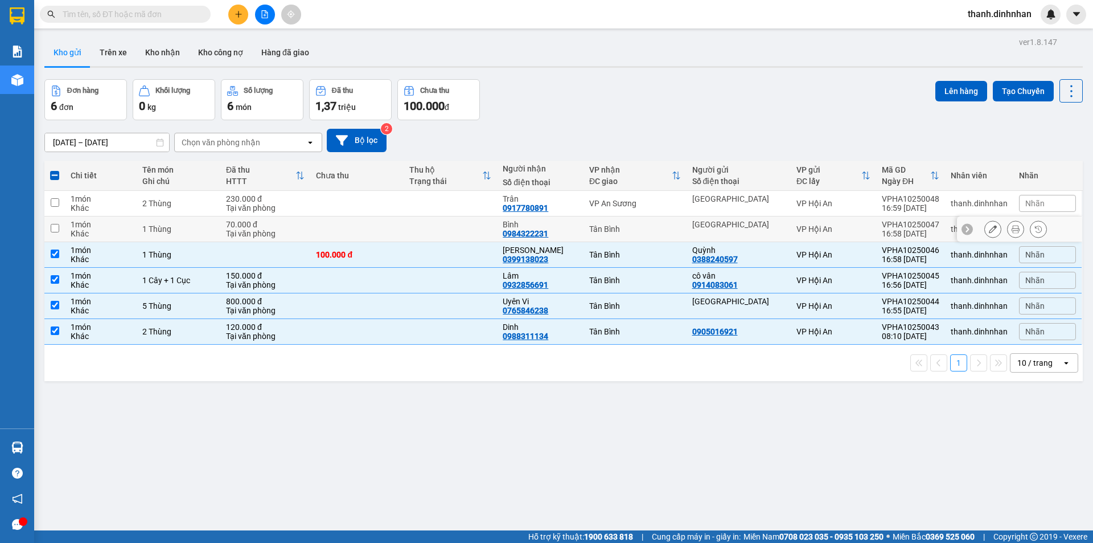
click at [54, 225] on input "checkbox" at bounding box center [55, 228] width 9 height 9
checkbox input "true"
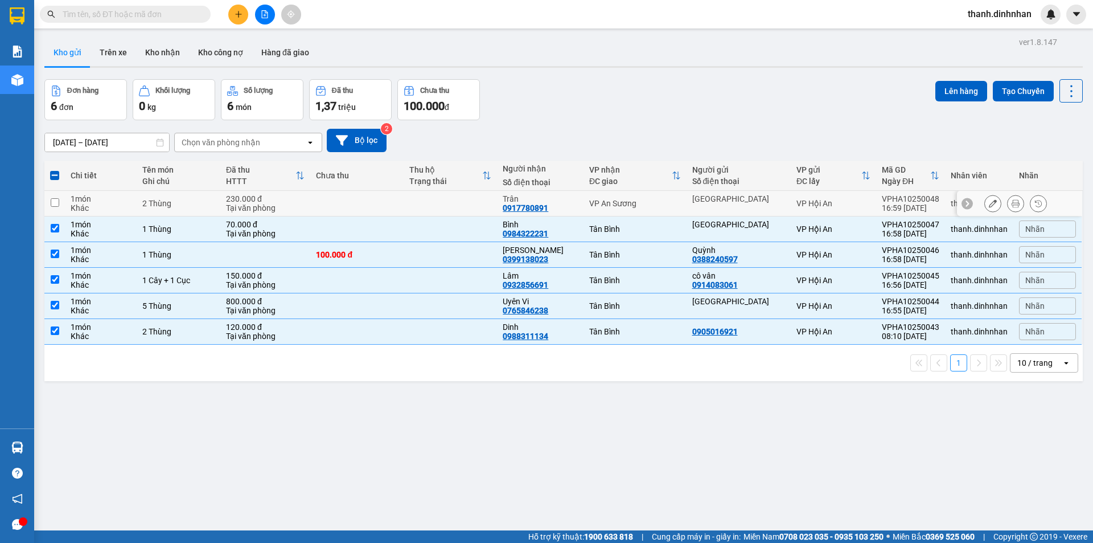
click at [55, 205] on input "checkbox" at bounding box center [55, 202] width 9 height 9
checkbox input "true"
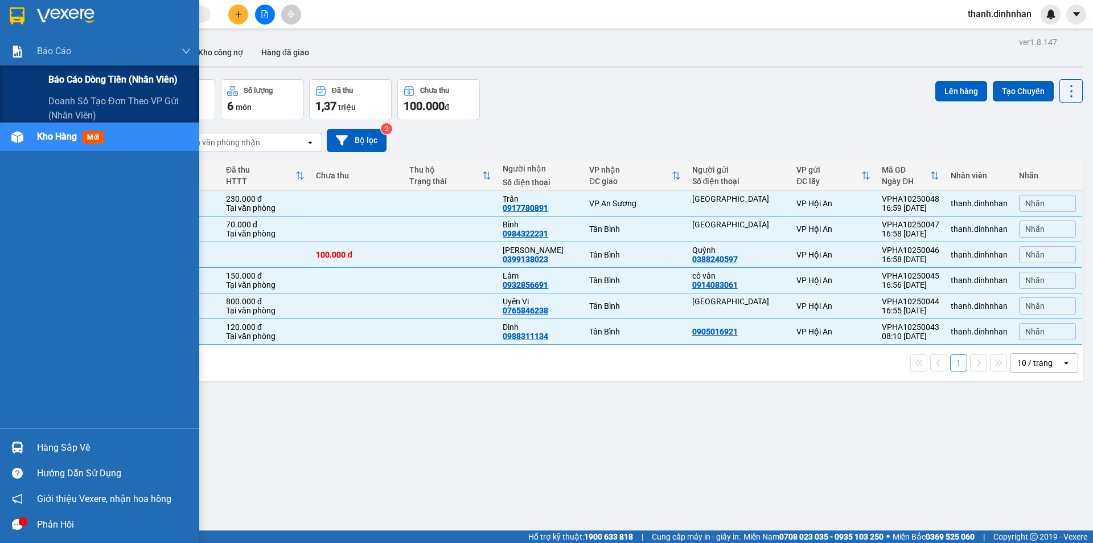
click at [76, 86] on span "Báo cáo dòng tiền (nhân viên)" at bounding box center [112, 79] width 129 height 14
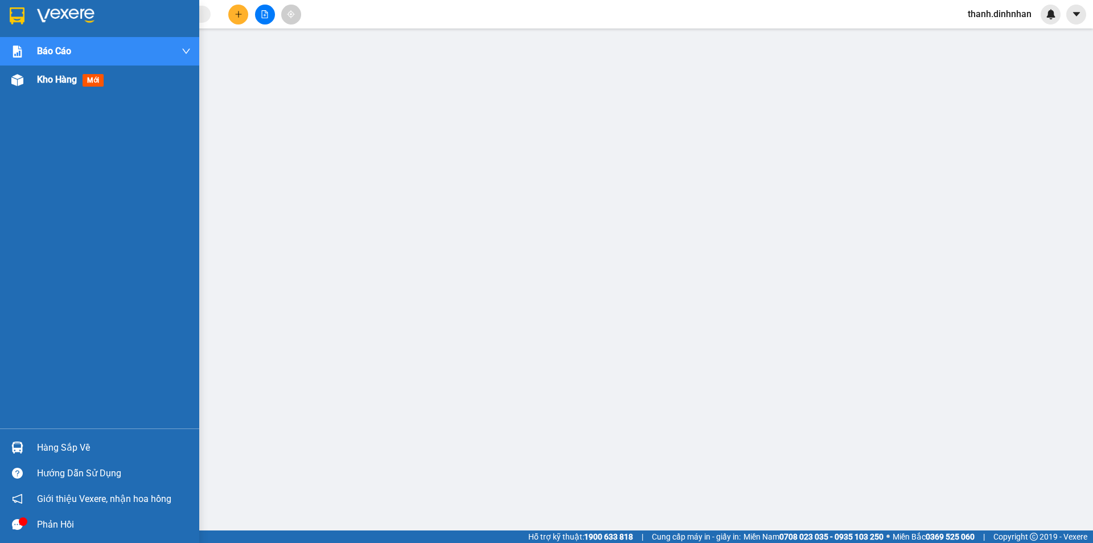
click at [56, 81] on span "Kho hàng" at bounding box center [57, 79] width 40 height 11
